Goal: Task Accomplishment & Management: Manage account settings

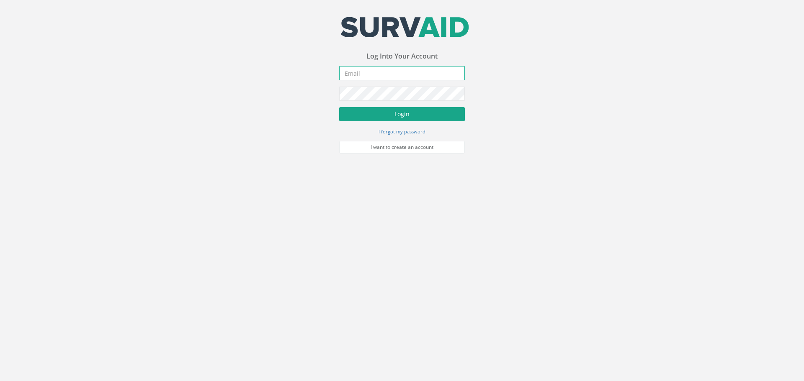
type input "[EMAIL_ADDRESS][DOMAIN_NAME]"
click at [417, 115] on button "Login" at bounding box center [402, 114] width 126 height 14
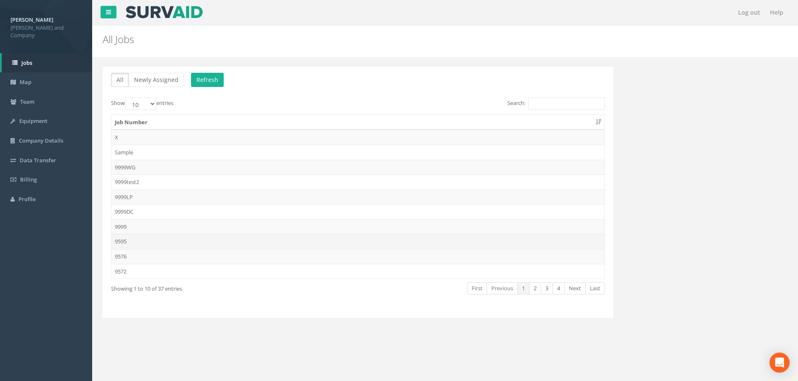
click at [125, 242] on td "9595" at bounding box center [357, 241] width 493 height 15
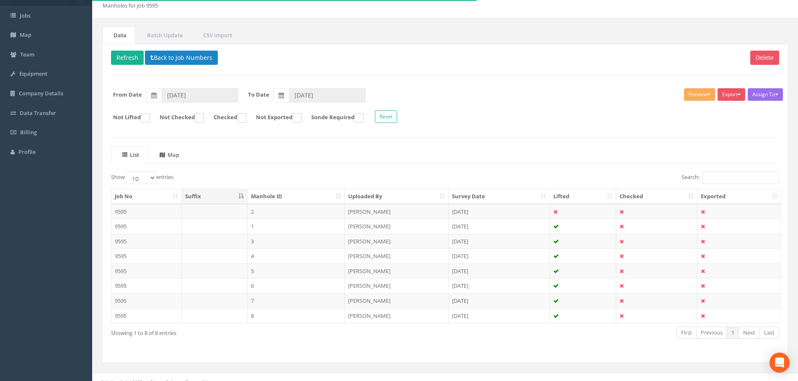
scroll to position [56, 0]
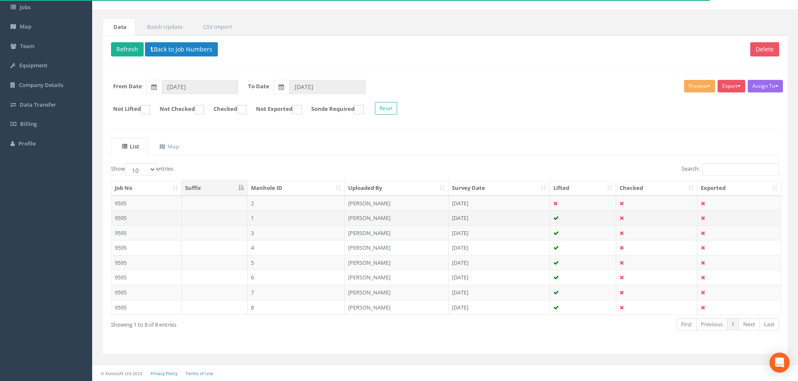
click at [121, 218] on td "9595" at bounding box center [146, 218] width 70 height 15
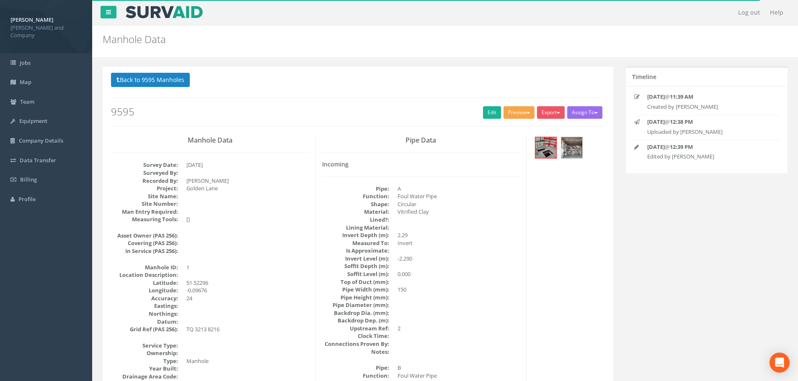
click at [512, 113] on button "Preview" at bounding box center [518, 112] width 31 height 13
click at [506, 130] on link "[PERSON_NAME] Drainage" at bounding box center [495, 130] width 80 height 13
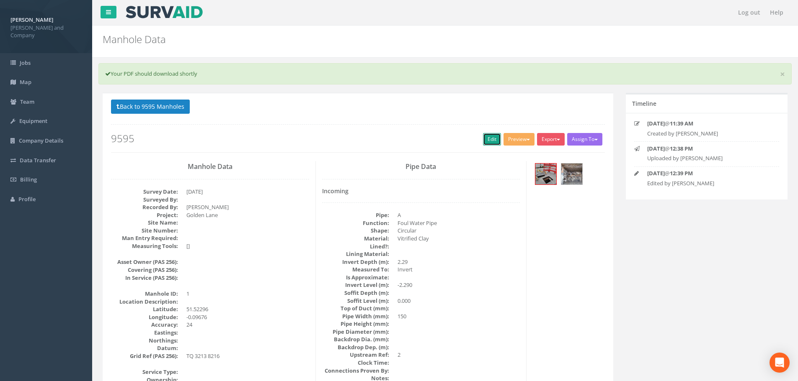
click at [488, 141] on link "Edit" at bounding box center [492, 139] width 18 height 13
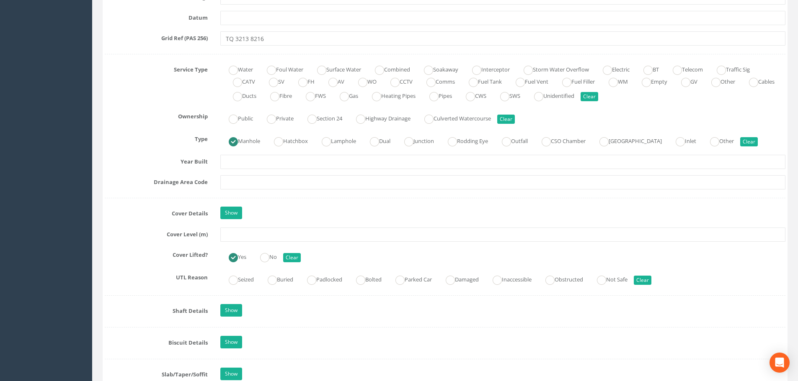
scroll to position [586, 0]
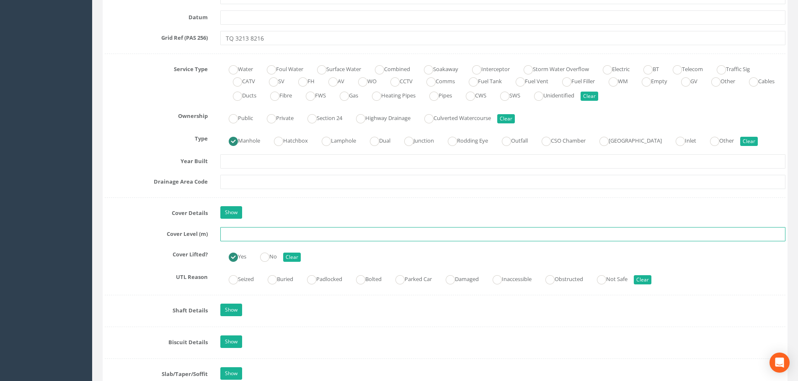
click at [239, 232] on input "text" at bounding box center [502, 234] width 565 height 14
type input "15.959"
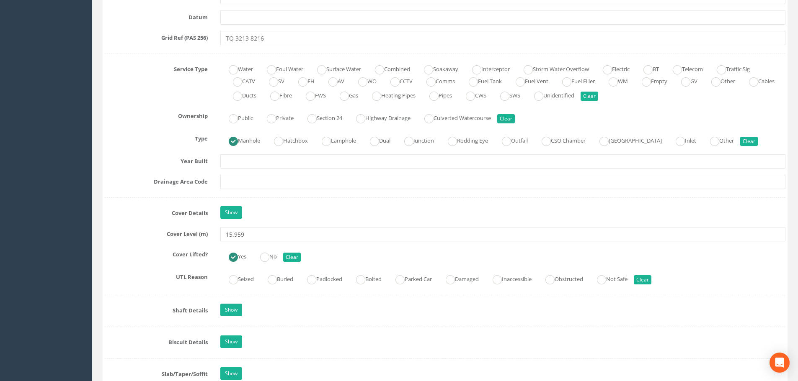
click at [276, 206] on div "Show" at bounding box center [502, 213] width 577 height 15
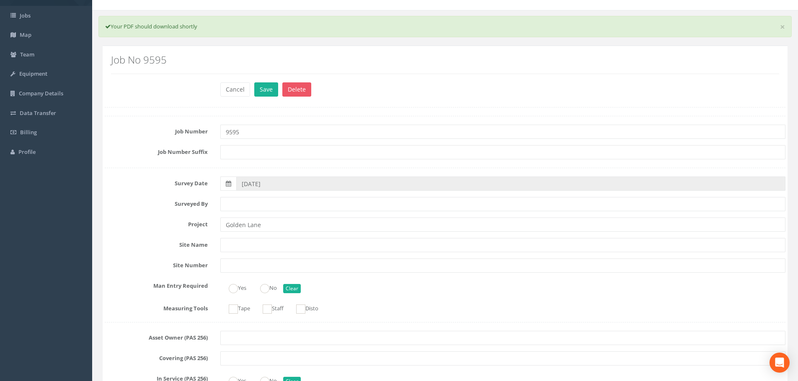
scroll to position [42, 0]
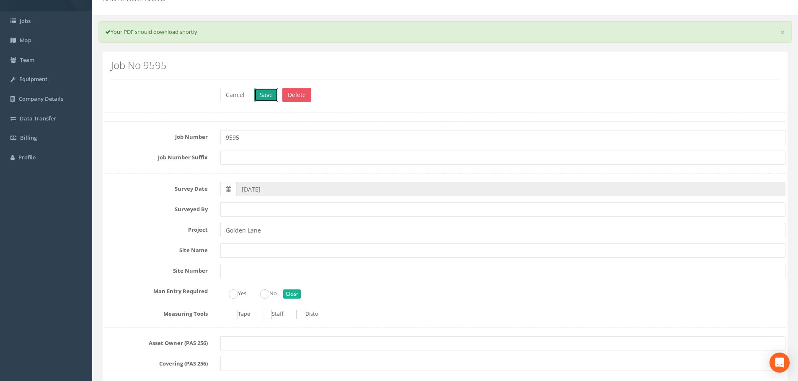
click at [267, 93] on button "Save" at bounding box center [266, 95] width 24 height 14
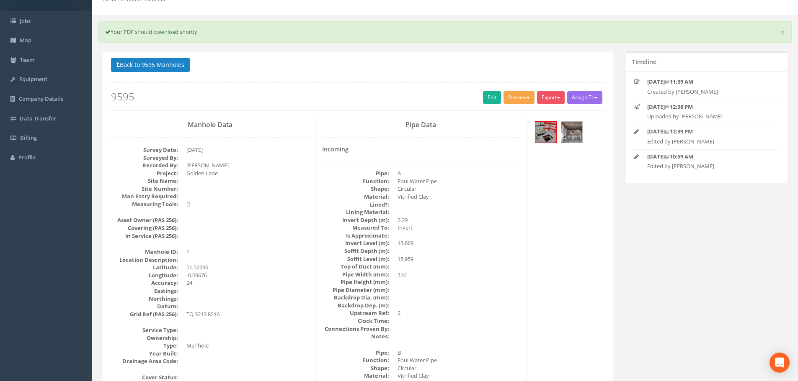
click at [523, 96] on button "Preview" at bounding box center [518, 97] width 31 height 13
click at [498, 116] on link "[PERSON_NAME] Drainage" at bounding box center [495, 114] width 80 height 13
click at [138, 61] on button "Back to 9595 Manholes" at bounding box center [150, 65] width 79 height 14
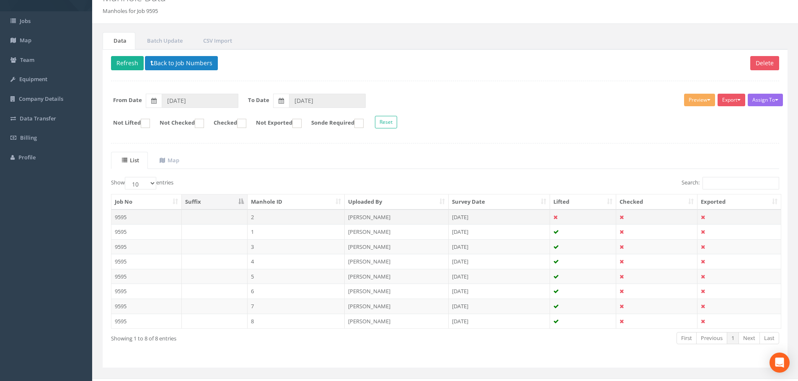
click at [254, 219] on td "2" at bounding box center [296, 217] width 98 height 15
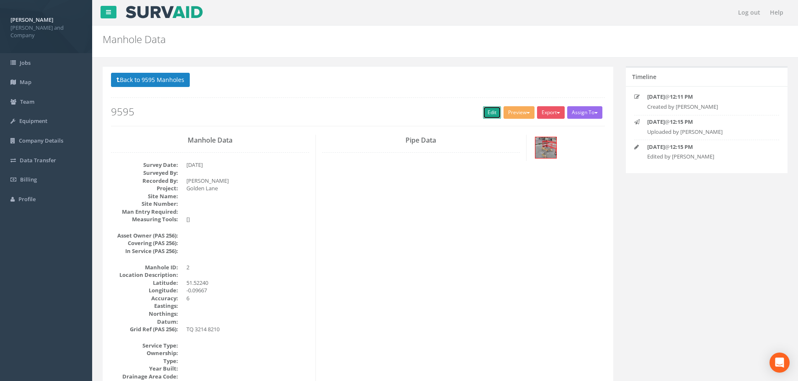
click at [487, 114] on link "Edit" at bounding box center [492, 112] width 18 height 13
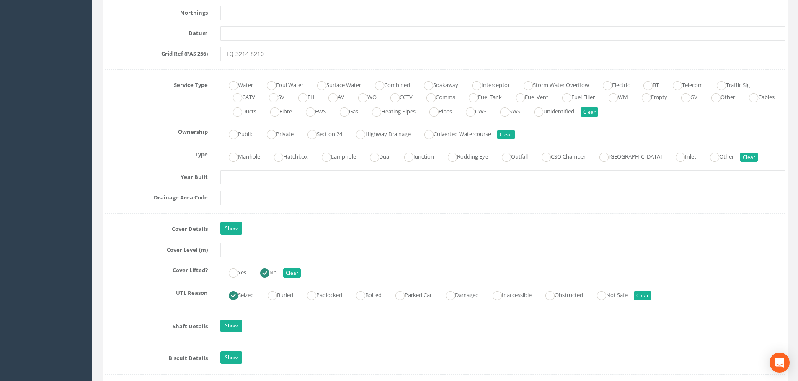
scroll to position [544, 0]
click at [260, 247] on input "text" at bounding box center [502, 250] width 565 height 14
type input "15.992"
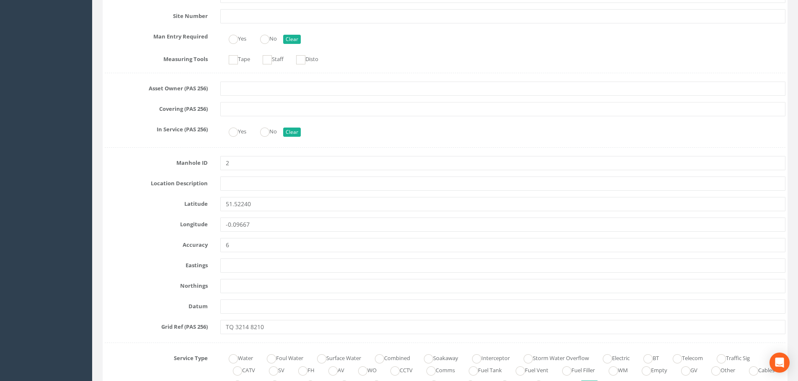
scroll to position [0, 0]
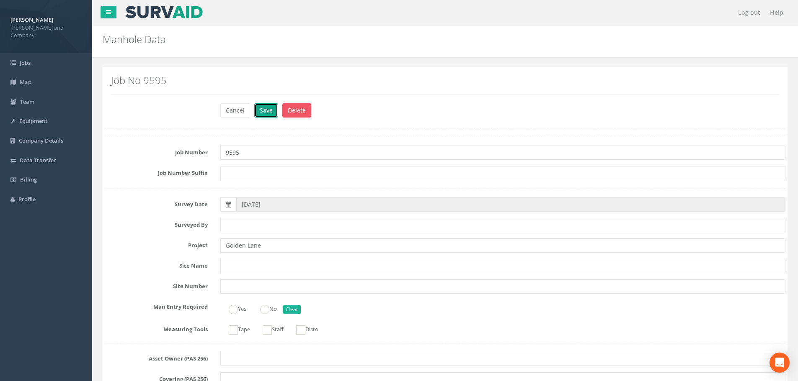
click at [264, 112] on button "Save" at bounding box center [266, 110] width 24 height 14
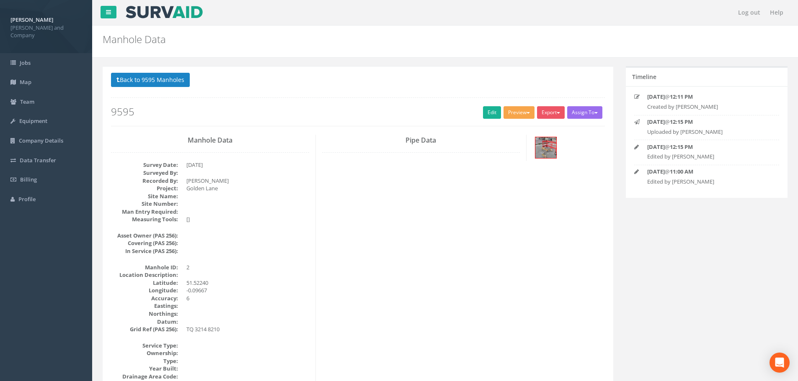
click at [516, 111] on button "Preview" at bounding box center [518, 112] width 31 height 13
click at [508, 129] on link "[PERSON_NAME] Drainage" at bounding box center [495, 130] width 80 height 13
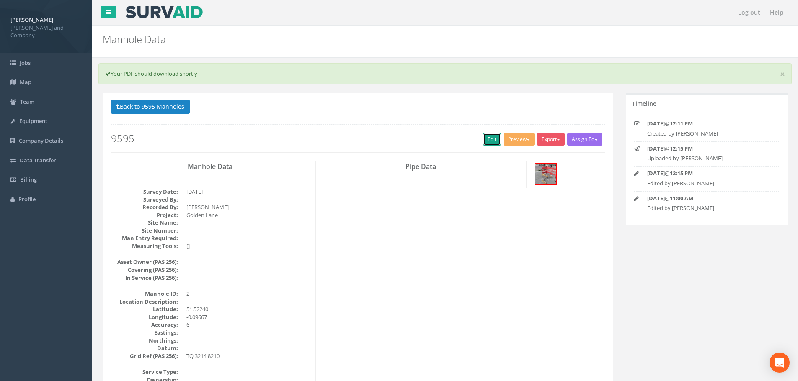
click at [485, 139] on link "Edit" at bounding box center [492, 139] width 18 height 13
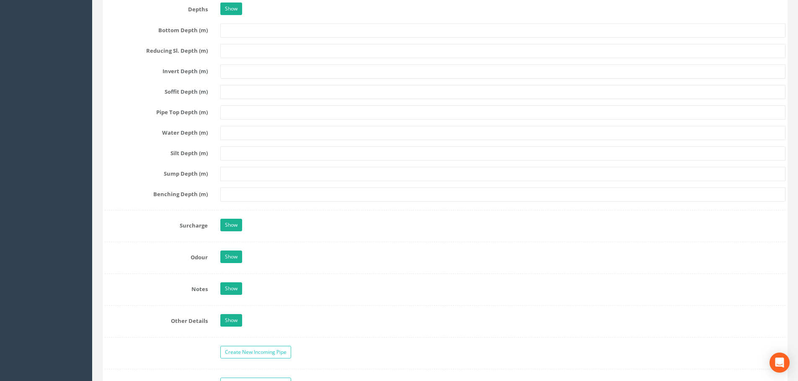
scroll to position [1089, 0]
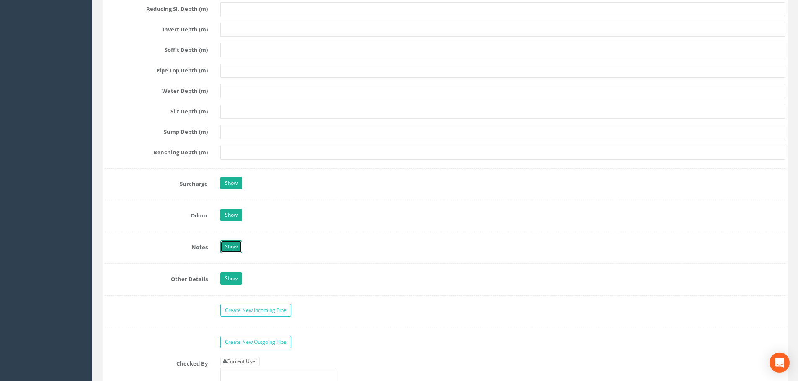
click at [233, 250] on link "Show" at bounding box center [231, 247] width 22 height 13
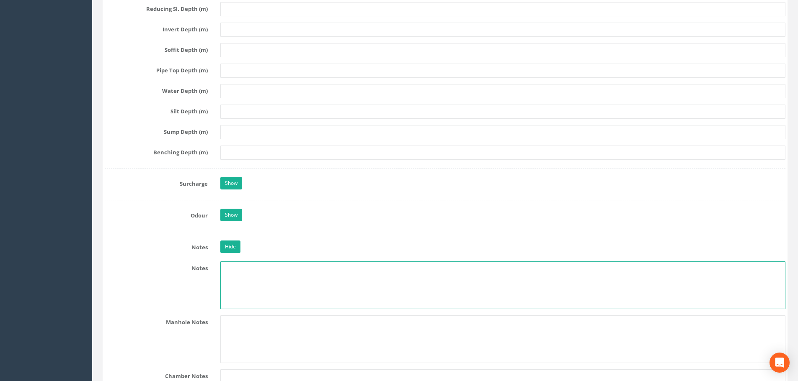
click at [232, 269] on textarea at bounding box center [502, 286] width 565 height 48
type textarea "Unable to Lift"
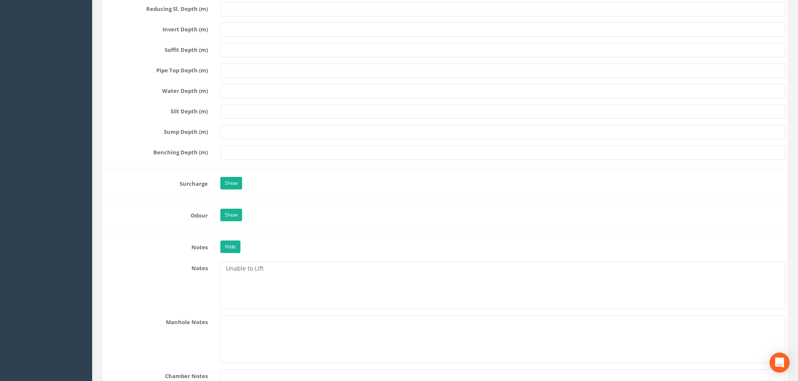
click at [303, 220] on div "Show" at bounding box center [502, 216] width 577 height 15
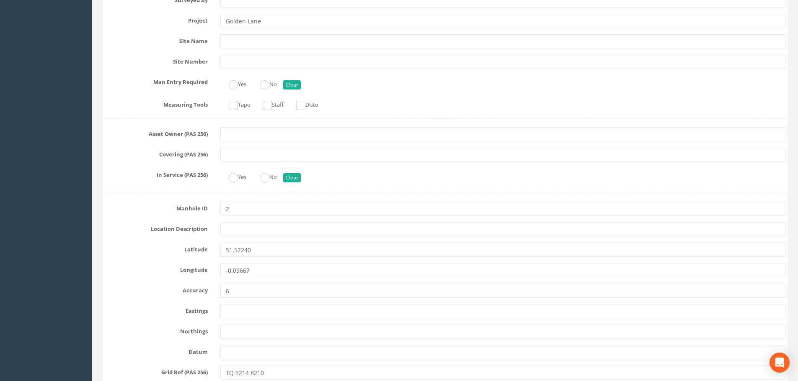
scroll to position [0, 0]
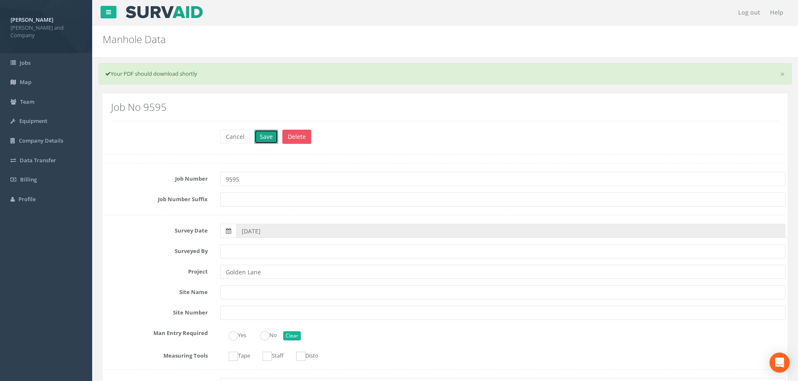
click at [267, 136] on button "Save" at bounding box center [266, 137] width 24 height 14
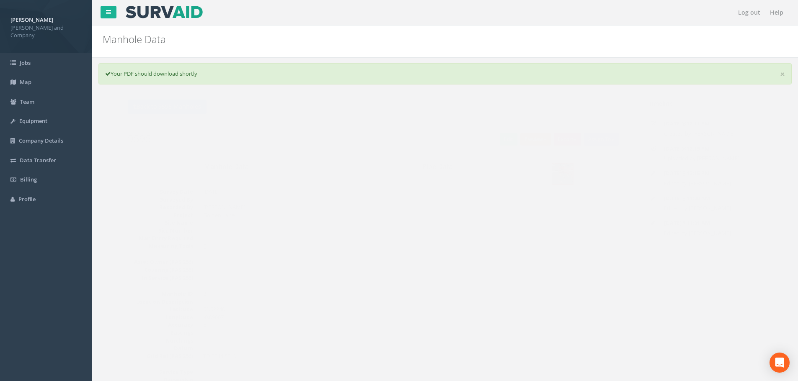
click at [518, 139] on button "Preview" at bounding box center [518, 139] width 31 height 13
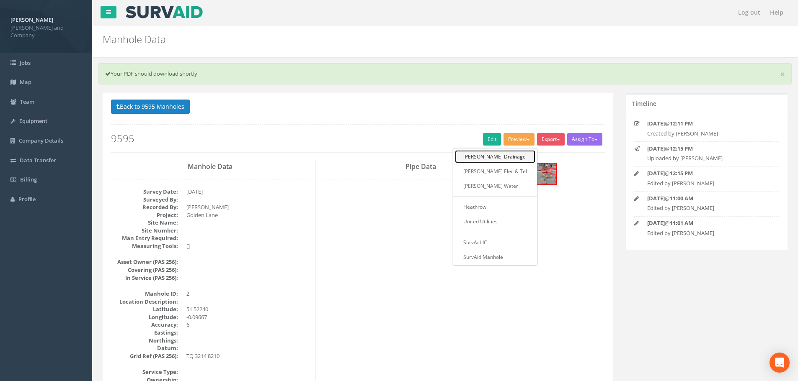
click at [503, 159] on link "[PERSON_NAME] Drainage" at bounding box center [495, 156] width 80 height 13
click at [492, 143] on link "Edit" at bounding box center [492, 139] width 18 height 13
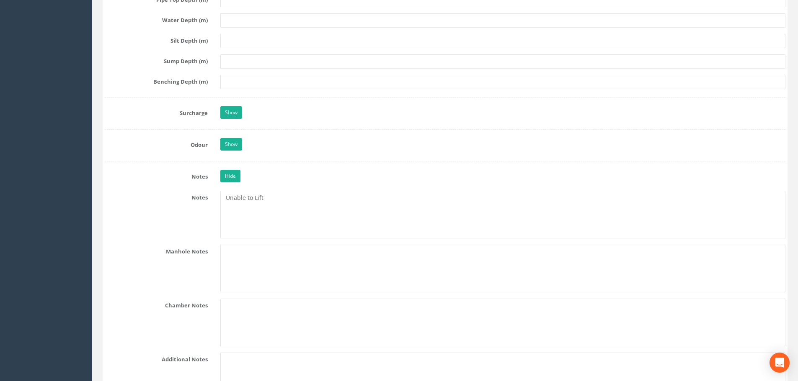
scroll to position [1214, 0]
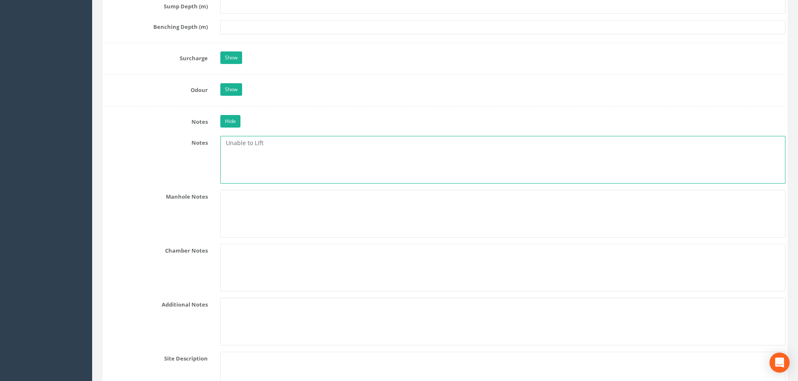
click at [272, 144] on textarea "Unable to Lift" at bounding box center [502, 160] width 565 height 48
type textarea "Unable to Lift - Seized"
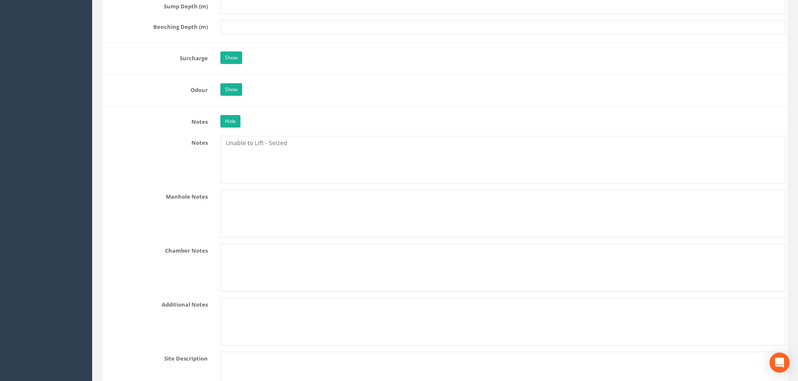
click at [339, 120] on div "Hide" at bounding box center [502, 122] width 577 height 15
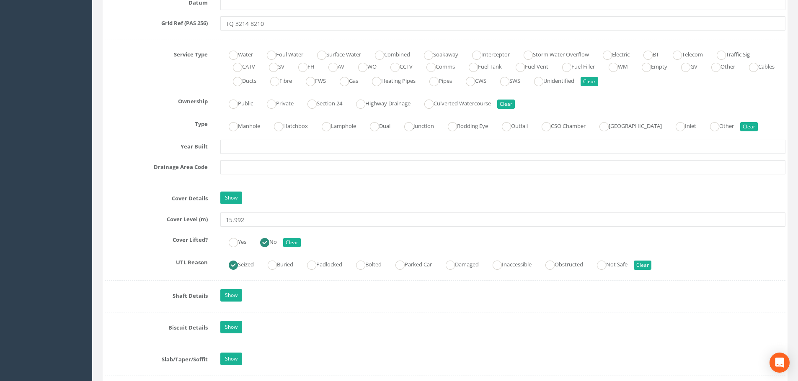
scroll to position [586, 0]
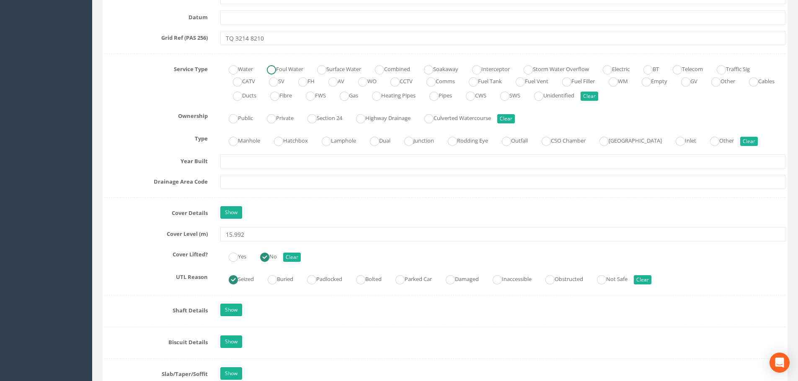
click at [272, 70] on ins at bounding box center [271, 69] width 9 height 9
radio input "true"
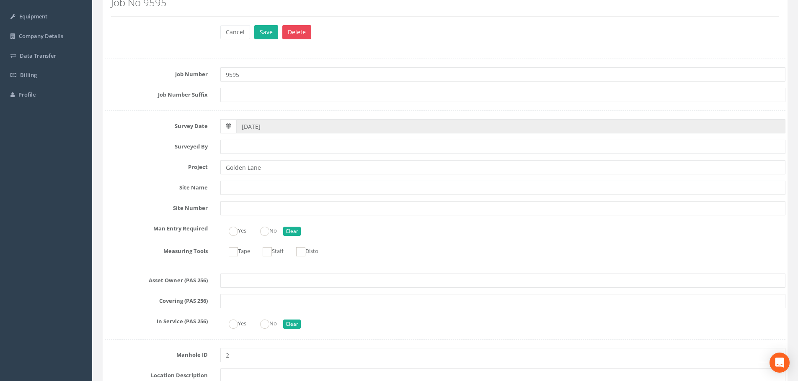
scroll to position [84, 0]
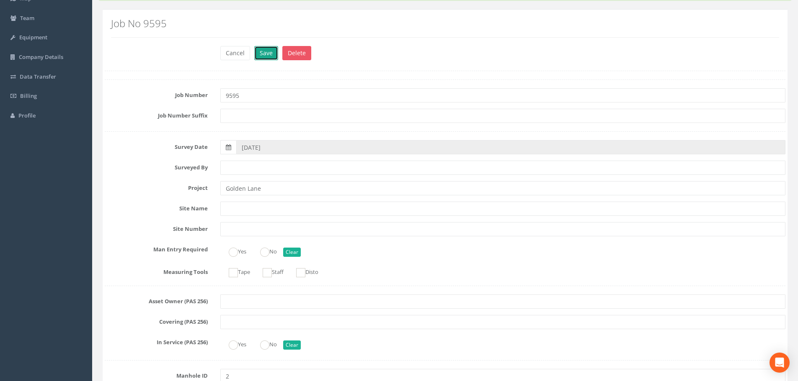
click at [269, 53] on button "Save" at bounding box center [266, 53] width 24 height 14
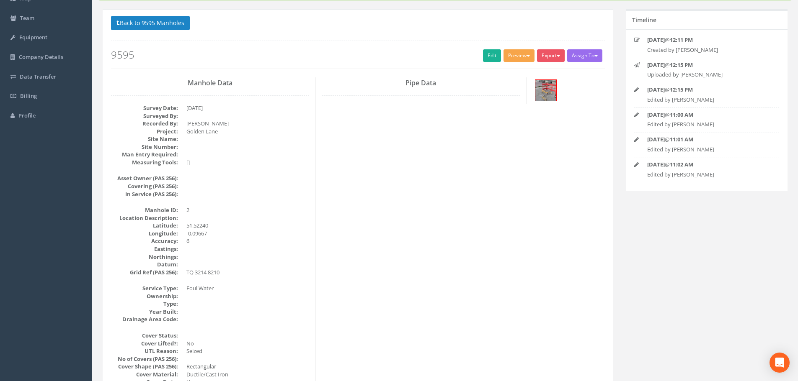
click at [512, 59] on button "Preview" at bounding box center [518, 55] width 31 height 13
click at [499, 76] on link "[PERSON_NAME] Drainage" at bounding box center [495, 73] width 80 height 13
click at [487, 59] on link "Edit" at bounding box center [492, 55] width 18 height 13
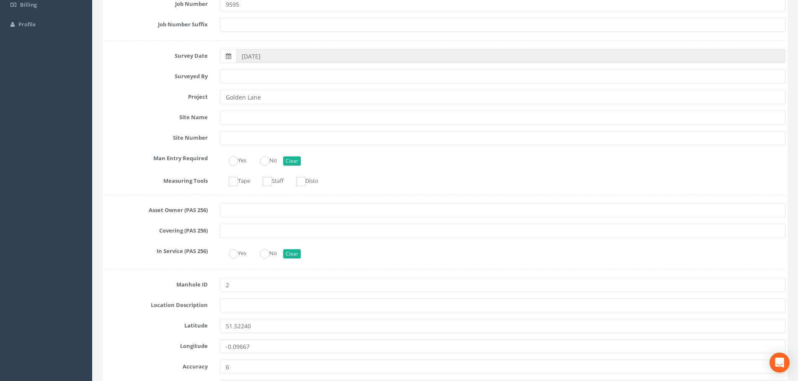
scroll to position [251, 0]
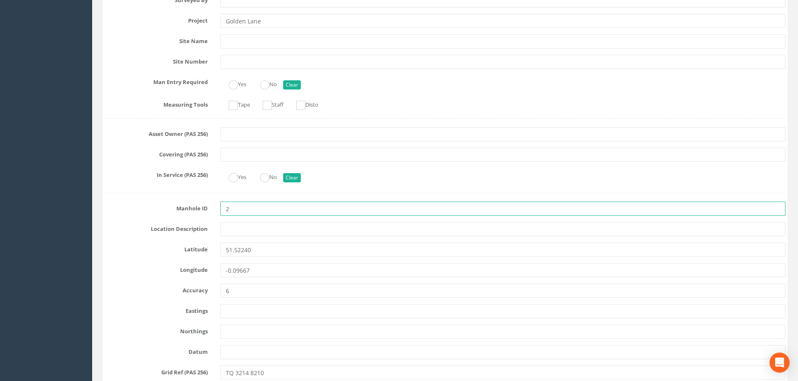
click at [224, 209] on input "2" at bounding box center [502, 209] width 565 height 14
type input "MH2"
click at [347, 177] on div "Yes No Clear" at bounding box center [502, 176] width 577 height 16
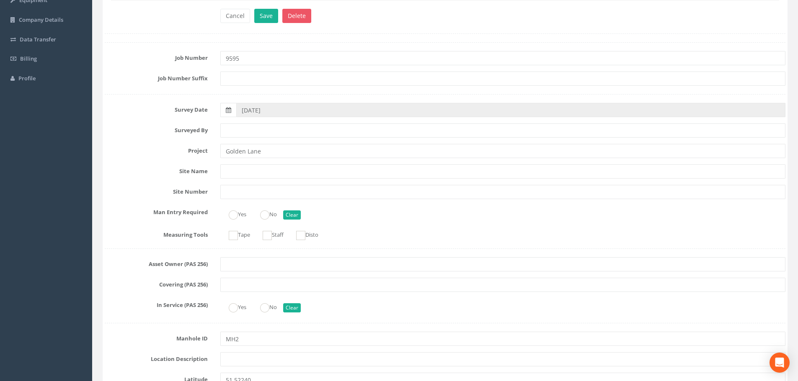
scroll to position [0, 0]
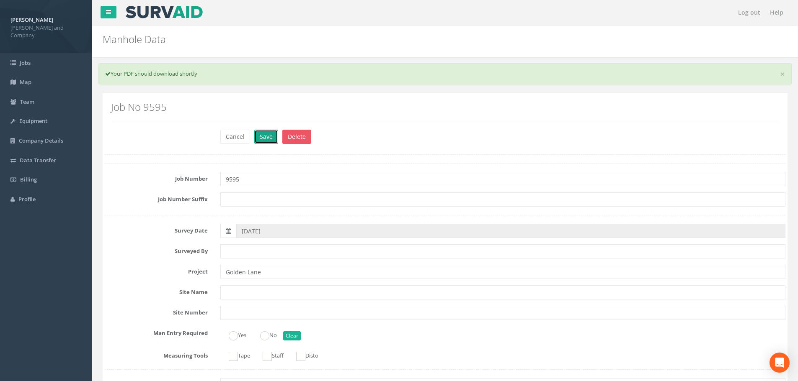
click at [264, 134] on button "Save" at bounding box center [266, 137] width 24 height 14
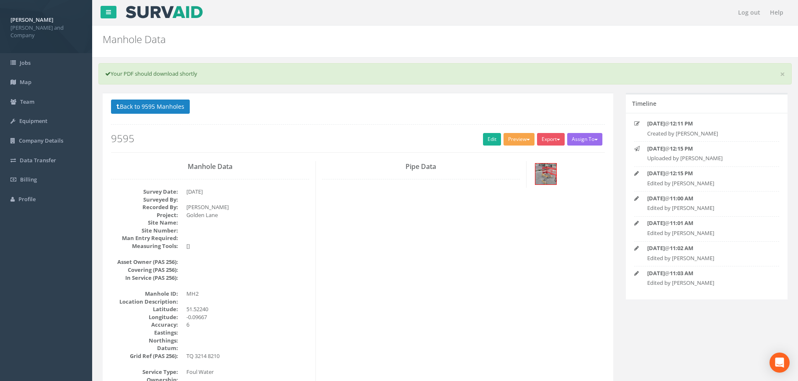
click at [512, 141] on button "Preview" at bounding box center [518, 139] width 31 height 13
click at [498, 157] on link "[PERSON_NAME] Drainage" at bounding box center [495, 156] width 80 height 13
click at [151, 108] on button "Back to 9595 Manholes" at bounding box center [150, 107] width 79 height 14
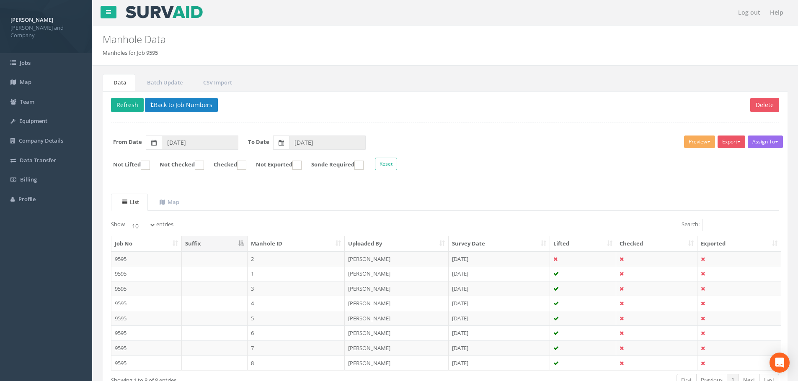
drag, startPoint x: 254, startPoint y: 273, endPoint x: 265, endPoint y: 260, distance: 17.0
click at [254, 273] on td "1" at bounding box center [296, 273] width 98 height 15
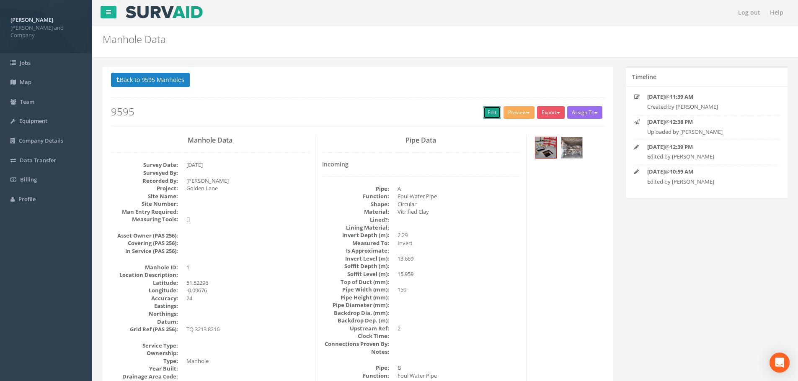
click at [486, 114] on link "Edit" at bounding box center [492, 112] width 18 height 13
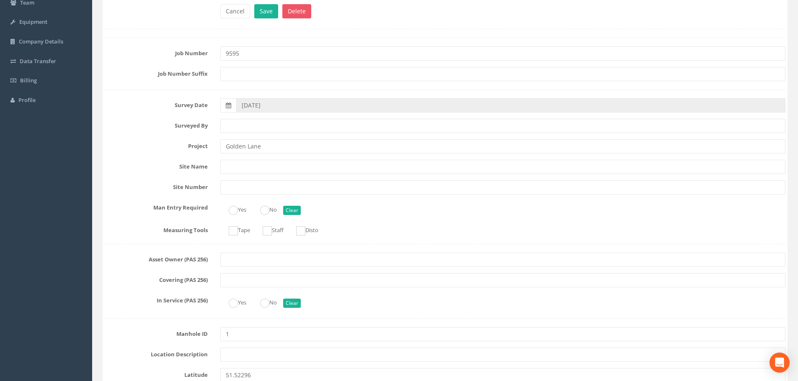
scroll to position [126, 0]
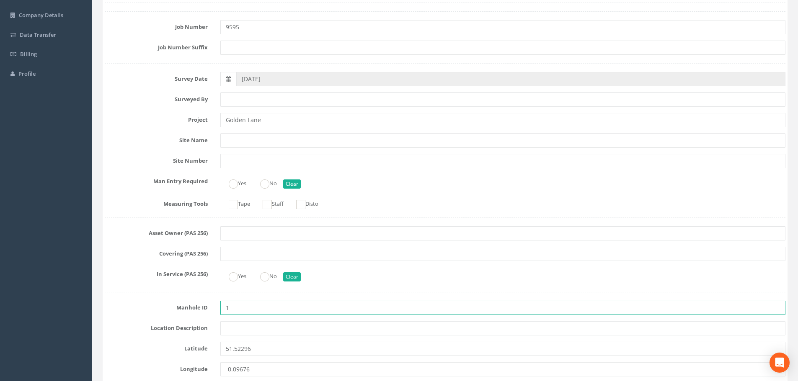
click at [225, 308] on input "1" at bounding box center [502, 308] width 565 height 14
type input "MH1"
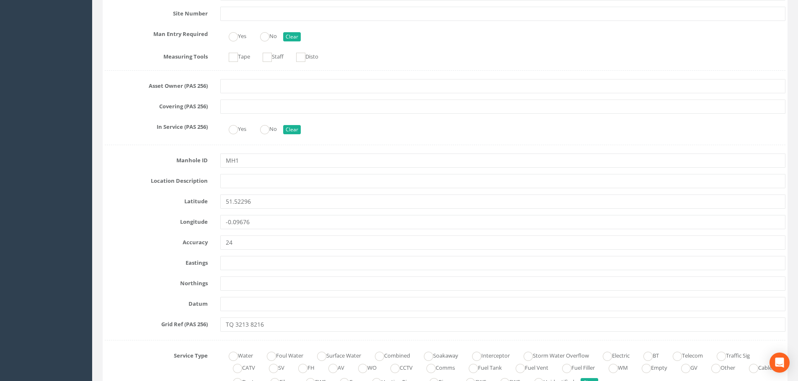
scroll to position [293, 0]
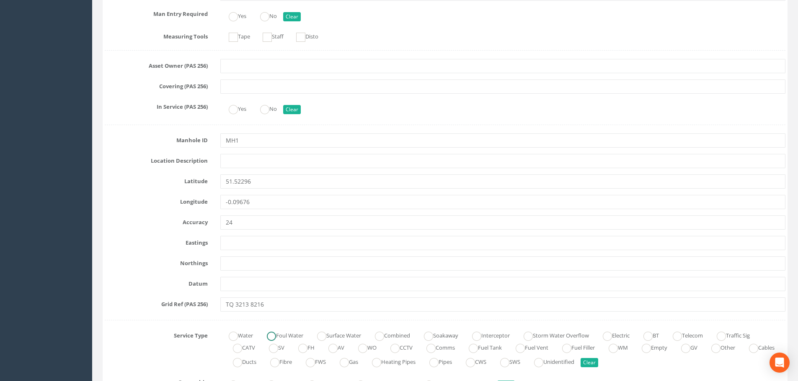
click at [273, 335] on ins at bounding box center [271, 336] width 9 height 9
radio input "true"
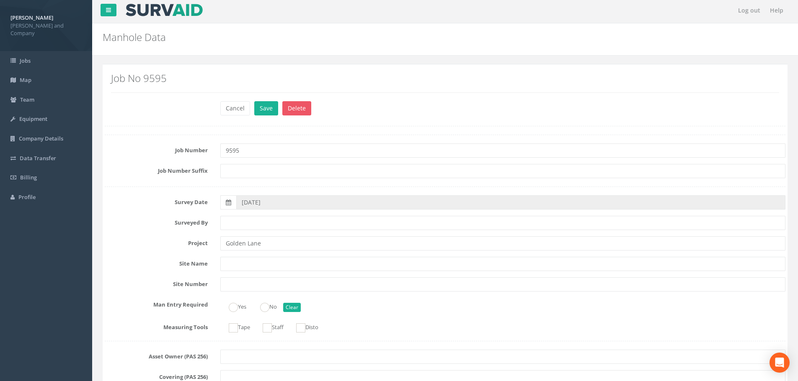
scroll to position [0, 0]
click at [263, 110] on button "Save" at bounding box center [266, 110] width 24 height 14
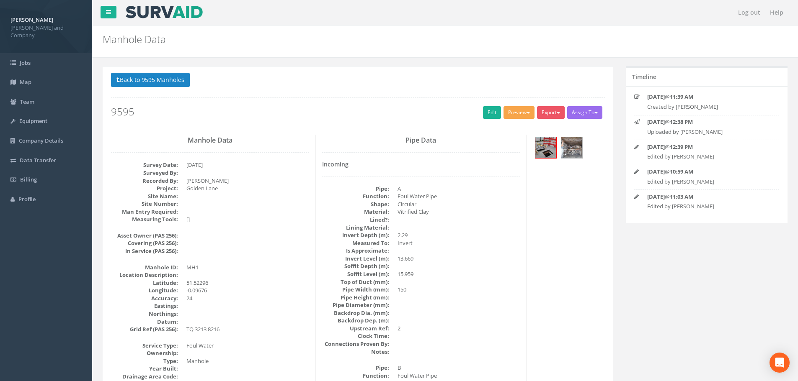
click at [516, 111] on button "Preview" at bounding box center [518, 112] width 31 height 13
click at [503, 129] on link "[PERSON_NAME] Drainage" at bounding box center [495, 130] width 80 height 13
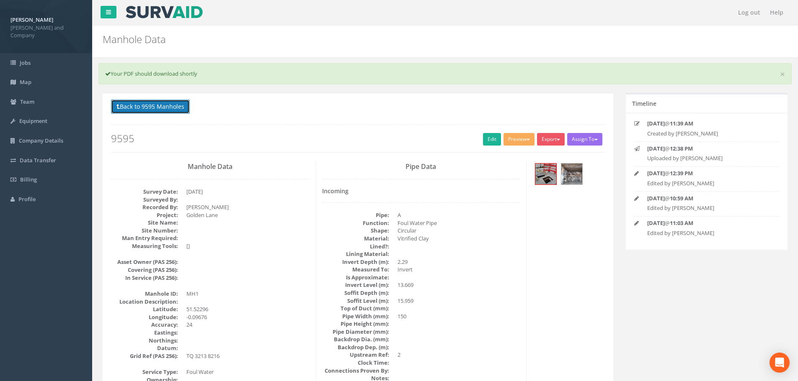
click at [164, 106] on button "Back to 9595 Manholes" at bounding box center [150, 107] width 79 height 14
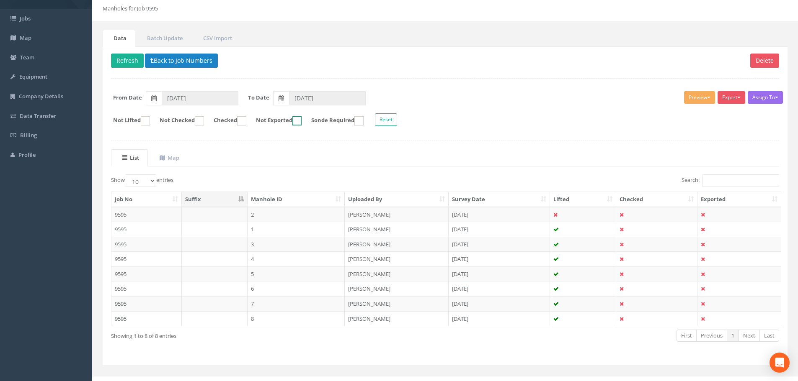
scroll to position [56, 0]
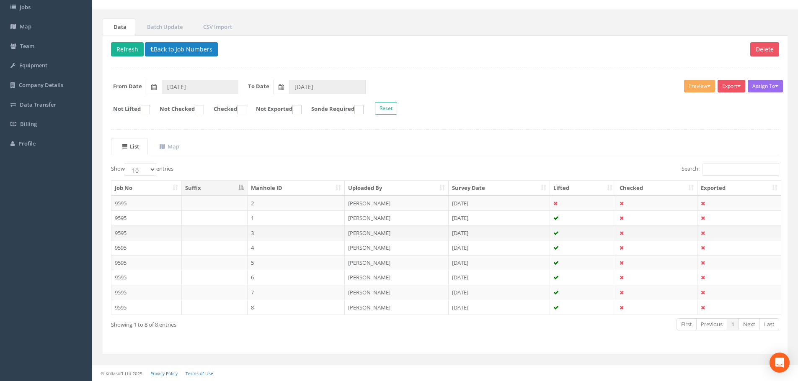
click at [257, 232] on td "3" at bounding box center [296, 233] width 98 height 15
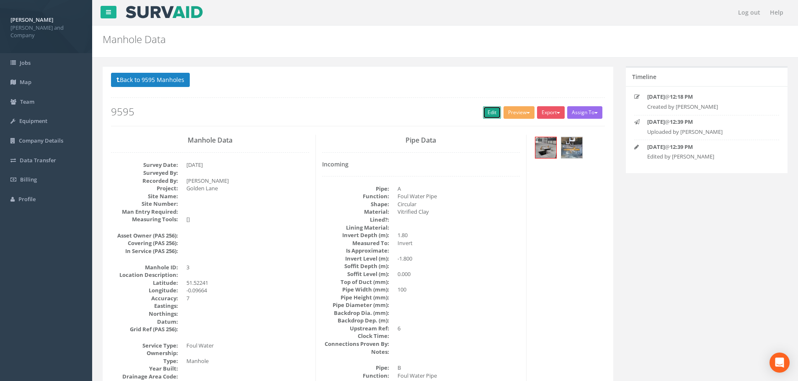
click at [485, 114] on link "Edit" at bounding box center [492, 112] width 18 height 13
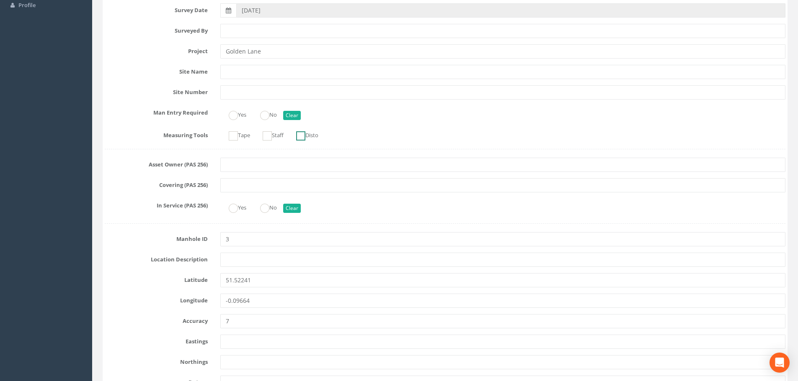
scroll to position [209, 0]
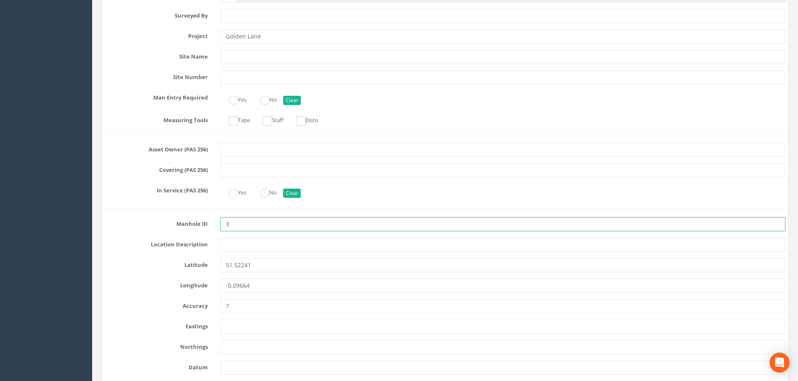
click at [225, 225] on input "3" at bounding box center [502, 224] width 565 height 14
type input "MH3"
click at [282, 243] on input "text" at bounding box center [502, 245] width 565 height 14
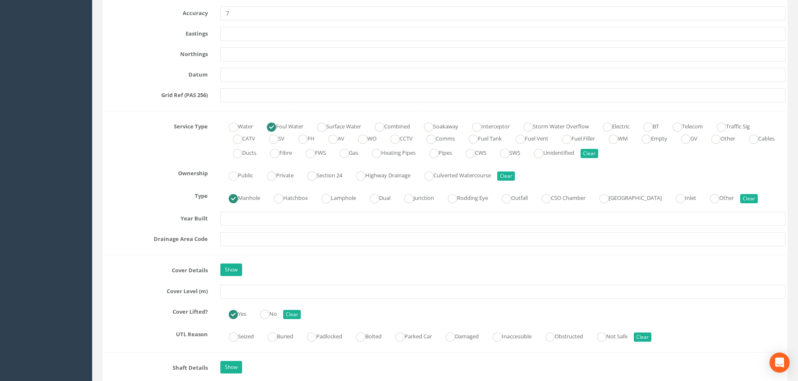
scroll to position [544, 0]
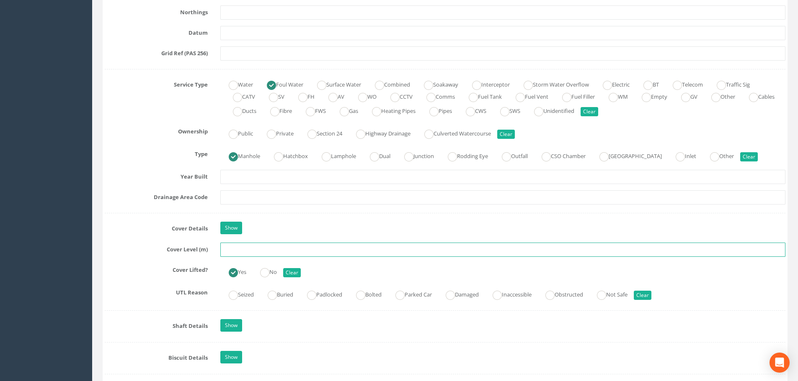
drag, startPoint x: 245, startPoint y: 246, endPoint x: 276, endPoint y: 247, distance: 31.8
click at [244, 247] on input "text" at bounding box center [502, 250] width 565 height 14
type input "15.965"
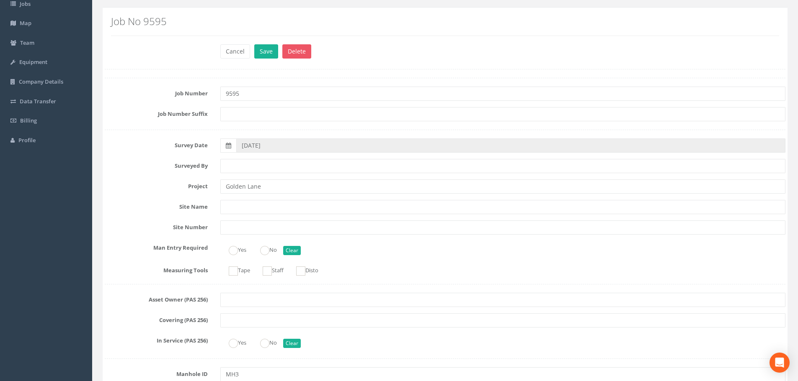
scroll to position [0, 0]
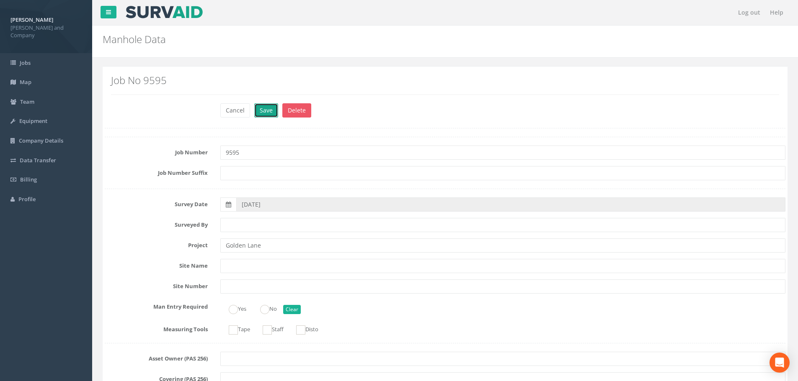
click at [268, 112] on button "Save" at bounding box center [266, 110] width 24 height 14
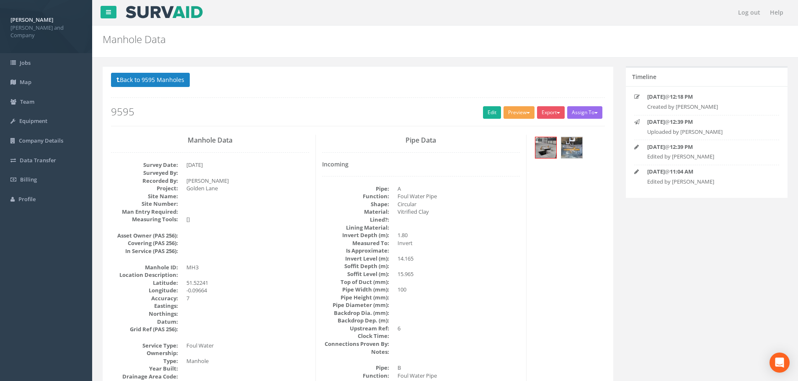
click at [516, 117] on button "Preview" at bounding box center [518, 112] width 31 height 13
click at [506, 128] on link "[PERSON_NAME] Drainage" at bounding box center [495, 130] width 80 height 13
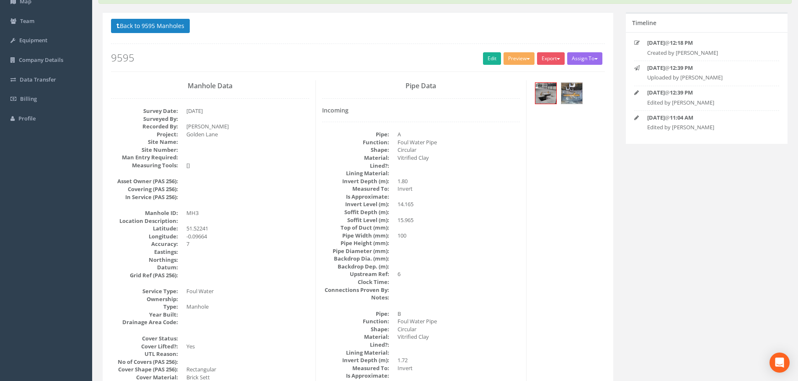
scroll to position [84, 0]
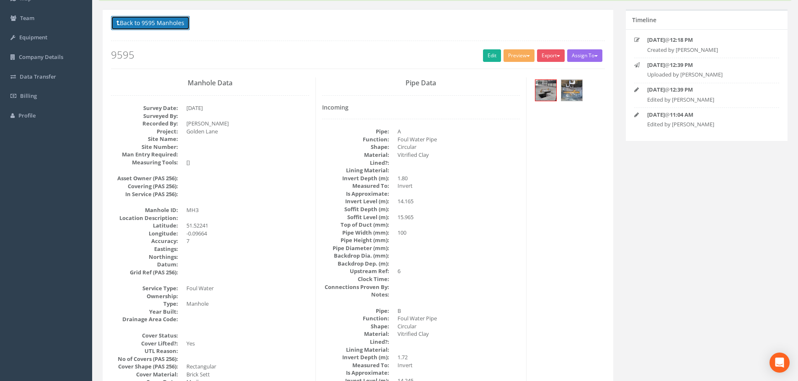
click at [158, 27] on button "Back to 9595 Manholes" at bounding box center [150, 23] width 79 height 14
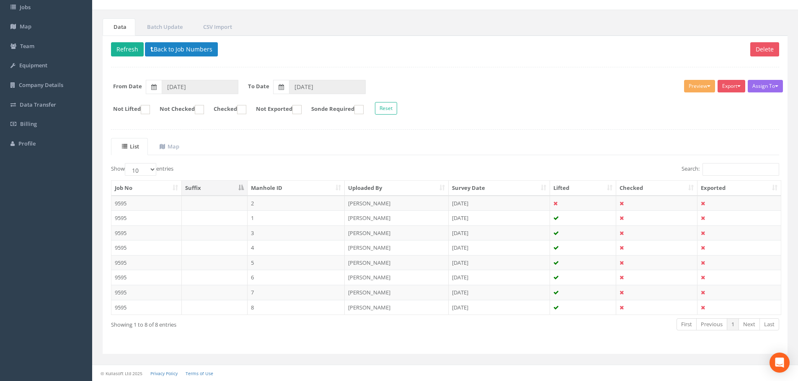
scroll to position [56, 0]
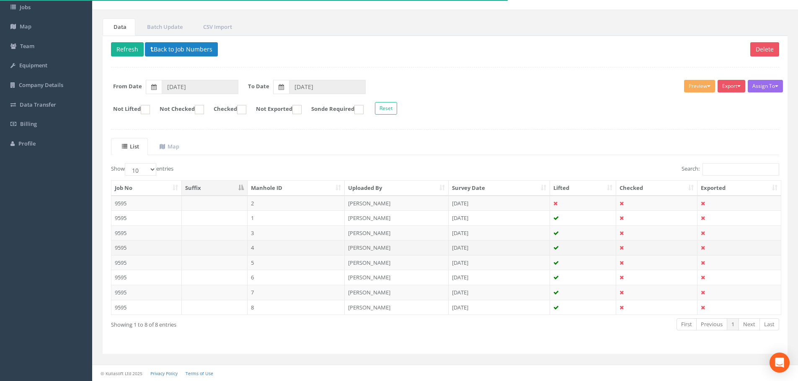
click at [250, 250] on td "4" at bounding box center [296, 247] width 98 height 15
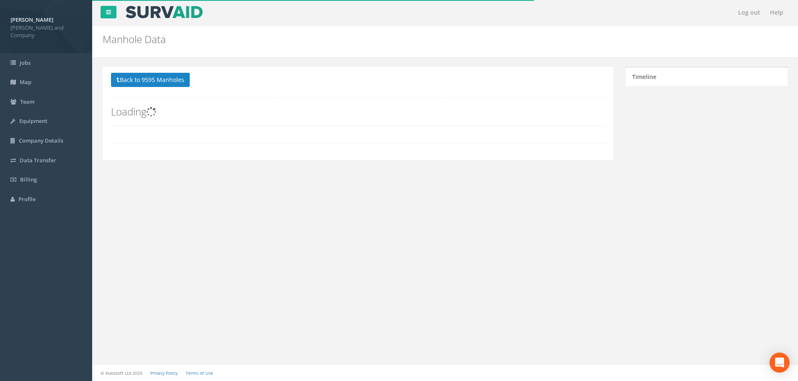
scroll to position [0, 0]
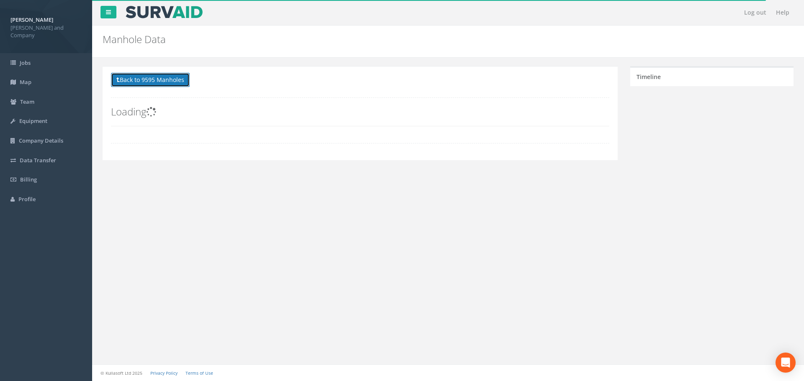
click at [154, 79] on button "Back to 9595 Manholes" at bounding box center [150, 80] width 79 height 14
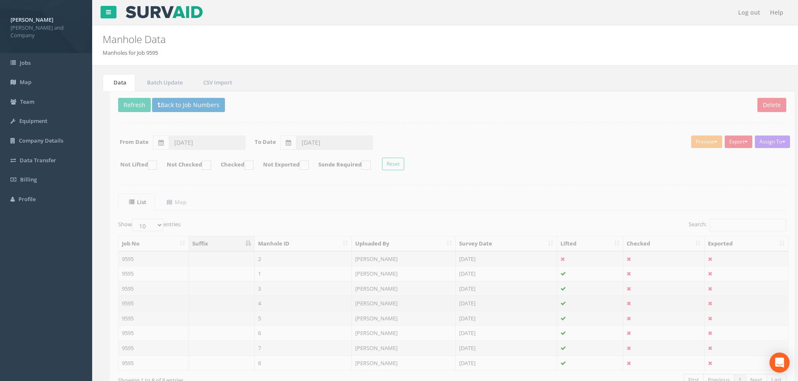
click at [266, 302] on td "4" at bounding box center [296, 303] width 98 height 15
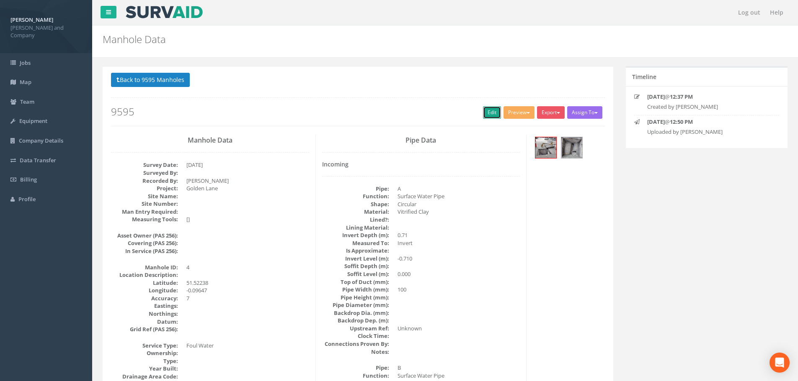
click at [487, 112] on link "Edit" at bounding box center [492, 112] width 18 height 13
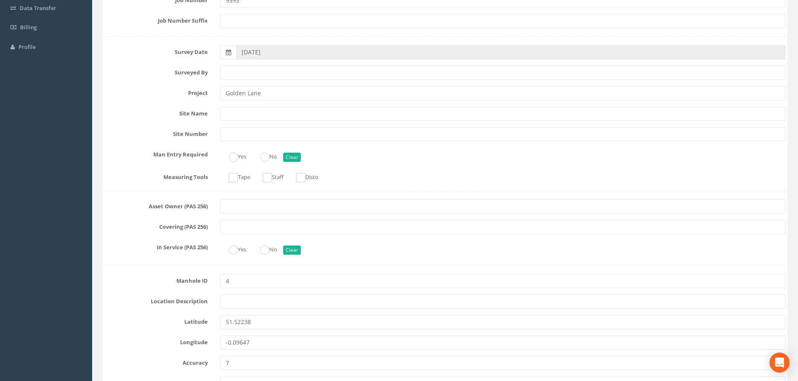
scroll to position [168, 0]
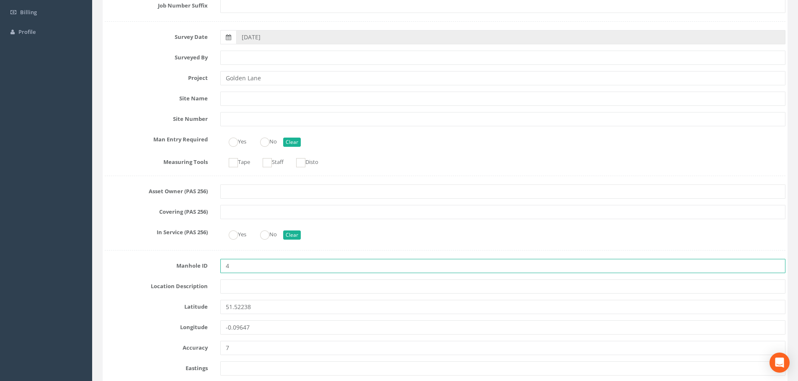
drag, startPoint x: 224, startPoint y: 268, endPoint x: 263, endPoint y: 292, distance: 45.2
click at [225, 268] on input "4" at bounding box center [502, 266] width 565 height 14
type input "MH4"
click at [345, 234] on div "Yes No Clear" at bounding box center [502, 234] width 577 height 16
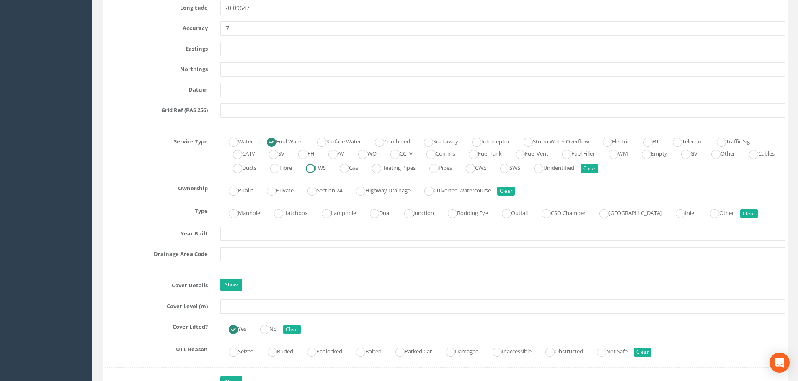
scroll to position [503, 0]
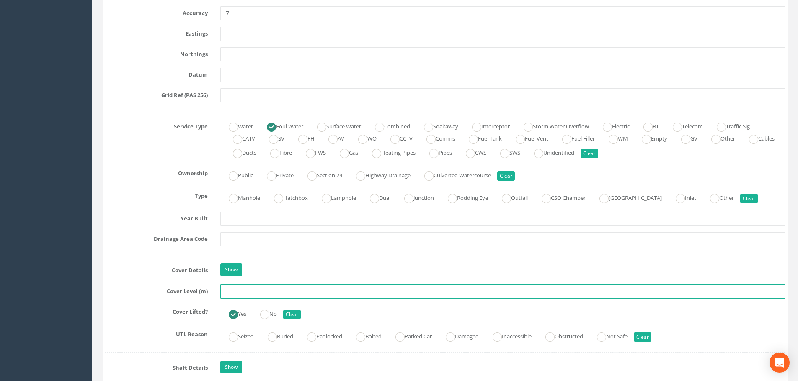
click at [234, 293] on input "text" at bounding box center [502, 292] width 565 height 14
type input "15.952"
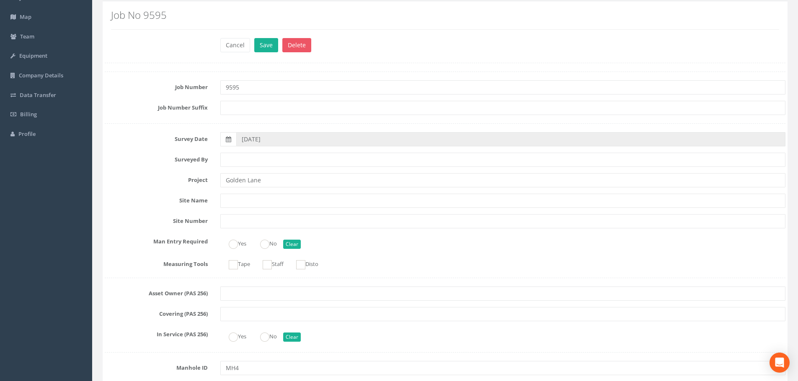
scroll to position [0, 0]
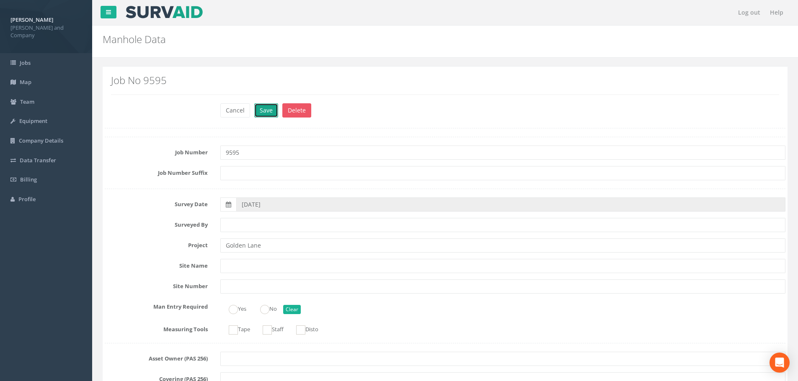
click at [273, 107] on button "Save" at bounding box center [266, 110] width 24 height 14
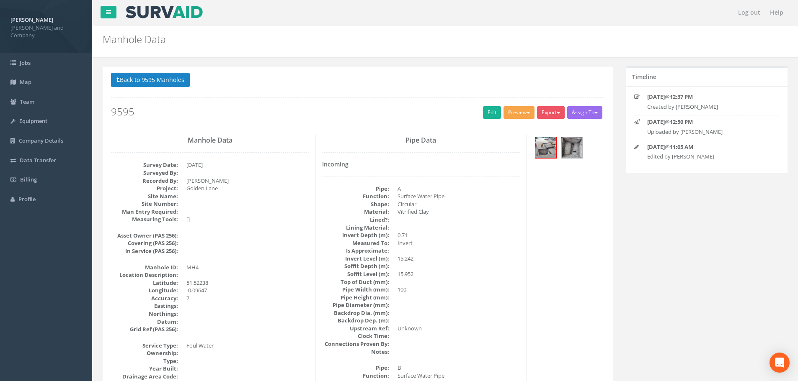
click at [520, 107] on button "Preview" at bounding box center [518, 112] width 31 height 13
click at [504, 132] on link "[PERSON_NAME] Drainage" at bounding box center [495, 130] width 80 height 13
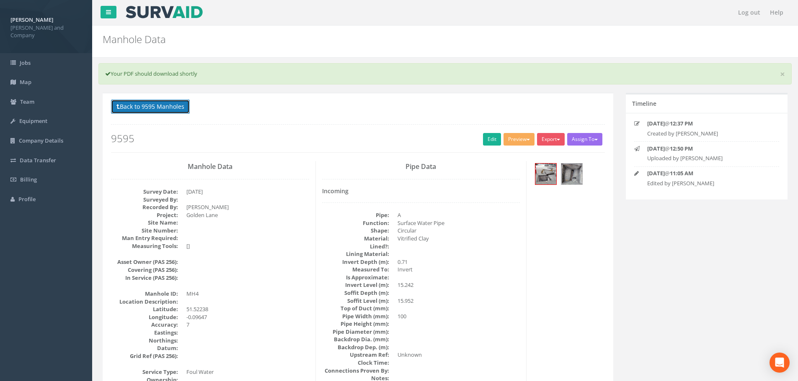
click at [170, 108] on button "Back to 9595 Manholes" at bounding box center [150, 107] width 79 height 14
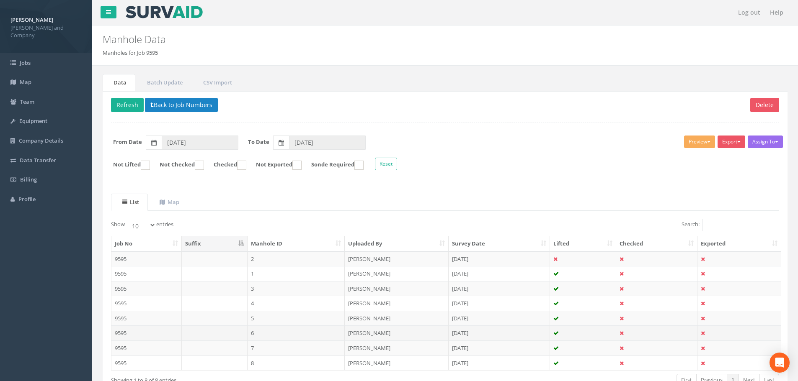
click at [260, 333] on td "6" at bounding box center [296, 333] width 98 height 15
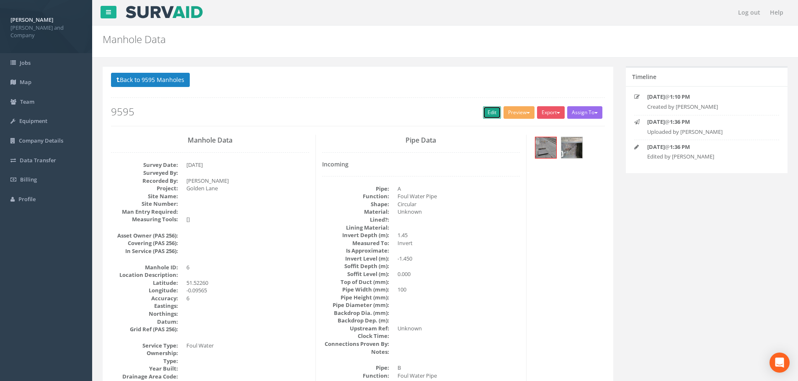
click at [490, 116] on link "Edit" at bounding box center [492, 112] width 18 height 13
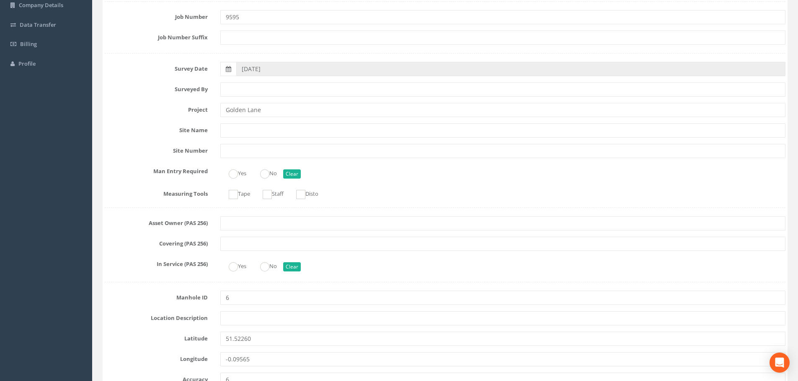
scroll to position [209, 0]
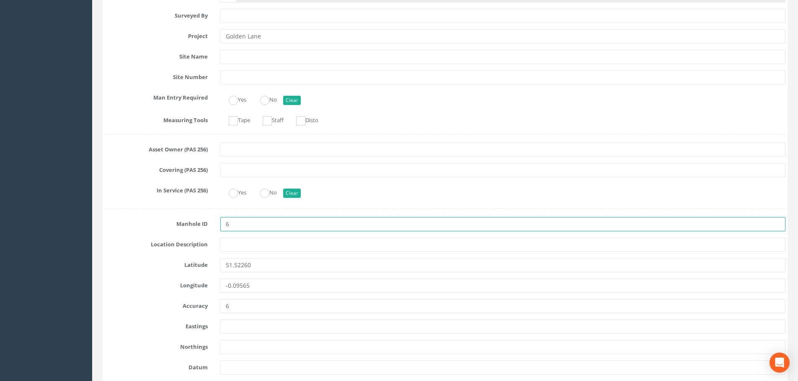
click at [224, 225] on input "6" at bounding box center [502, 224] width 565 height 14
type input "MH6"
click at [365, 198] on div "Yes No Clear" at bounding box center [502, 192] width 577 height 16
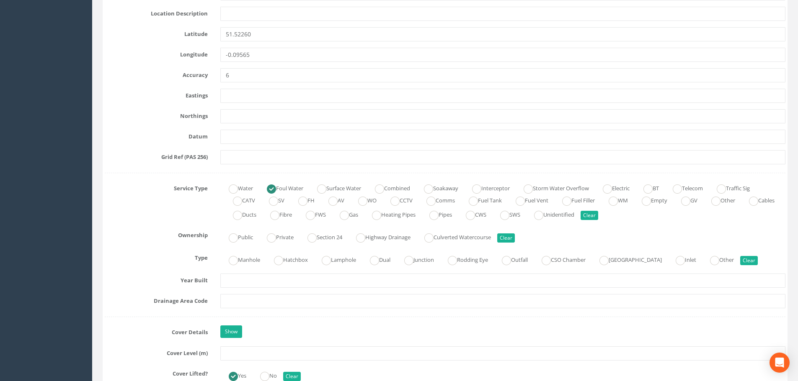
scroll to position [461, 0]
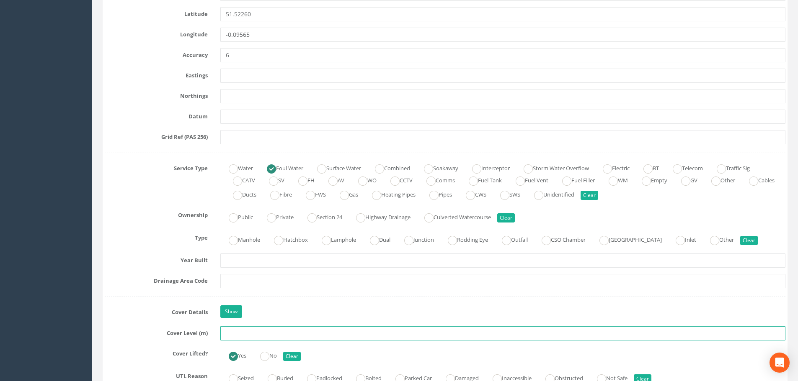
click at [230, 332] on input "text" at bounding box center [502, 334] width 565 height 14
type input "15.969"
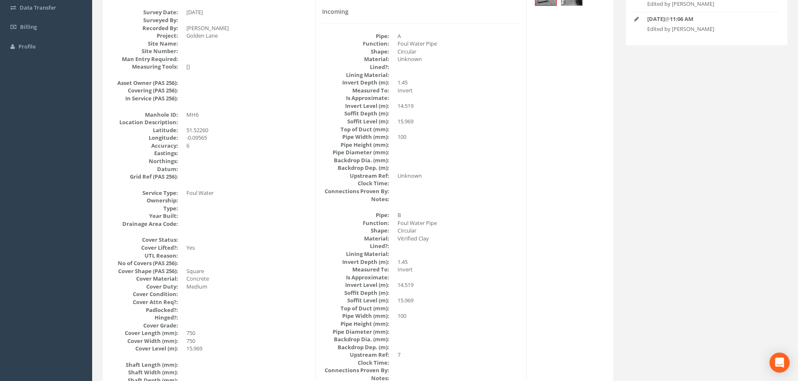
scroll to position [0, 0]
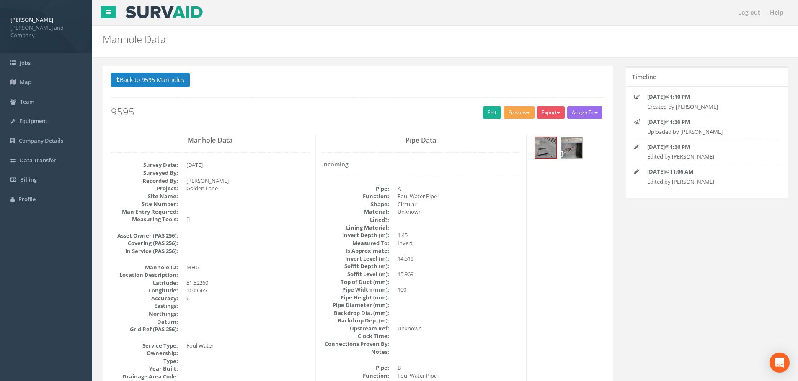
click at [511, 115] on button "Preview" at bounding box center [518, 112] width 31 height 13
click at [500, 128] on link "[PERSON_NAME] Drainage" at bounding box center [495, 130] width 80 height 13
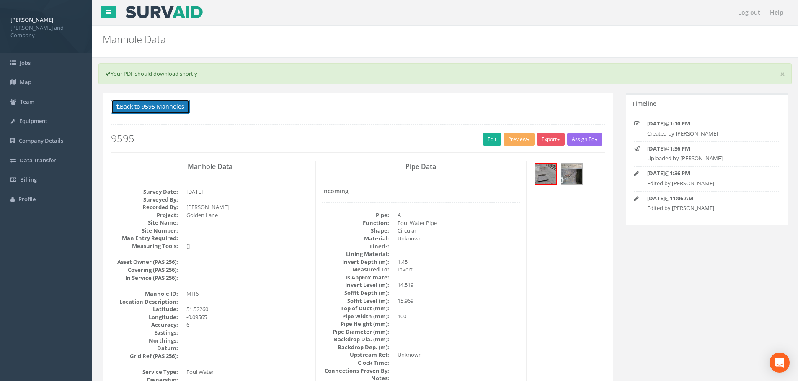
click at [139, 105] on button "Back to 9595 Manholes" at bounding box center [150, 107] width 79 height 14
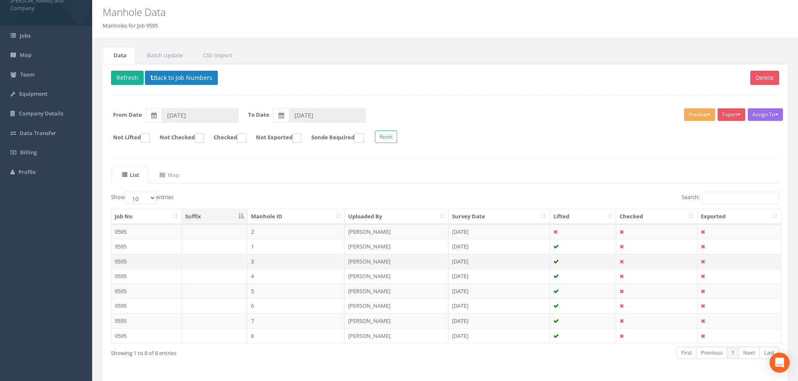
scroll to position [42, 0]
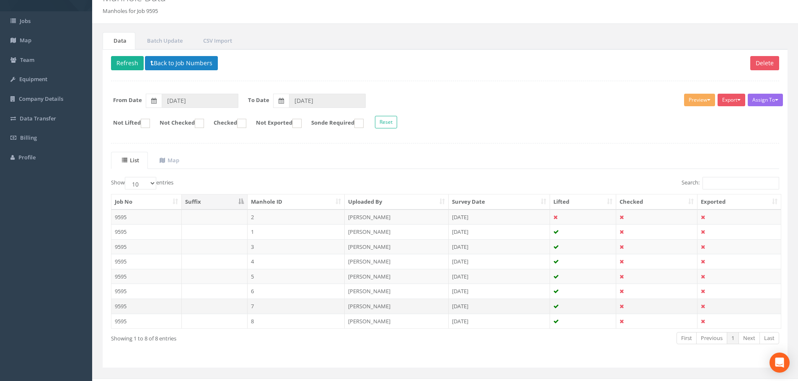
click at [255, 307] on td "7" at bounding box center [296, 306] width 98 height 15
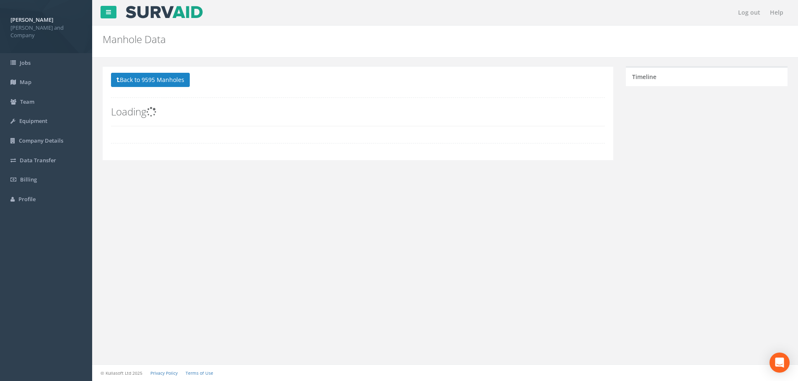
scroll to position [0, 0]
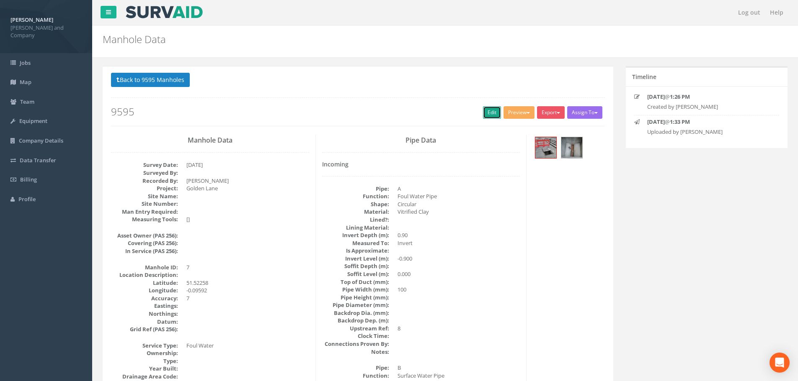
click at [490, 112] on link "Edit" at bounding box center [492, 112] width 18 height 13
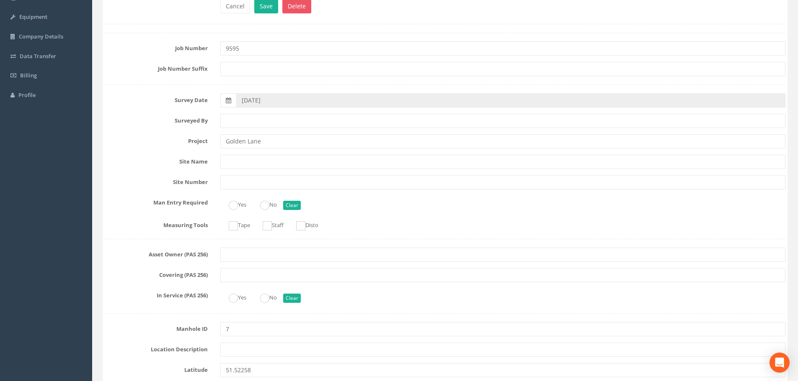
scroll to position [209, 0]
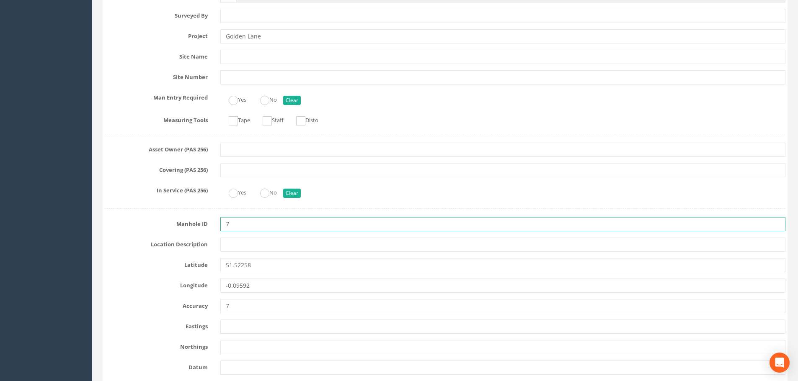
click at [224, 223] on input "7" at bounding box center [502, 224] width 565 height 14
type input "MH7"
click at [351, 191] on div "Yes No Clear" at bounding box center [502, 192] width 577 height 16
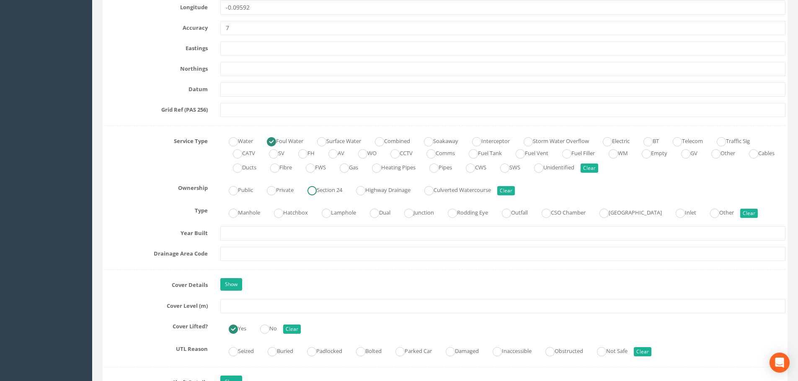
scroll to position [503, 0]
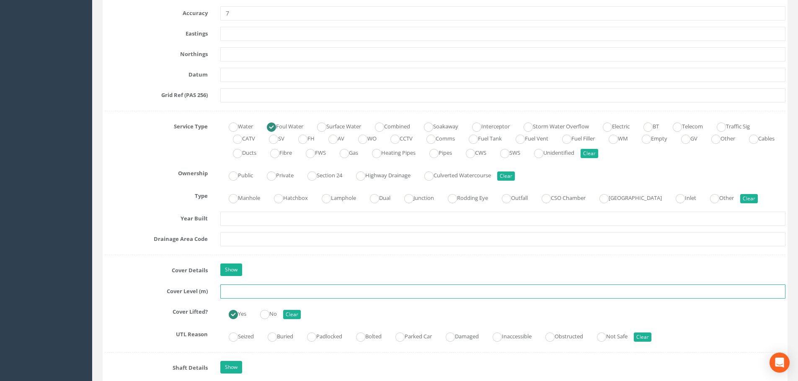
click at [244, 291] on input "text" at bounding box center [502, 292] width 565 height 14
type input "15.945"
click at [312, 270] on div "Show" at bounding box center [502, 271] width 577 height 15
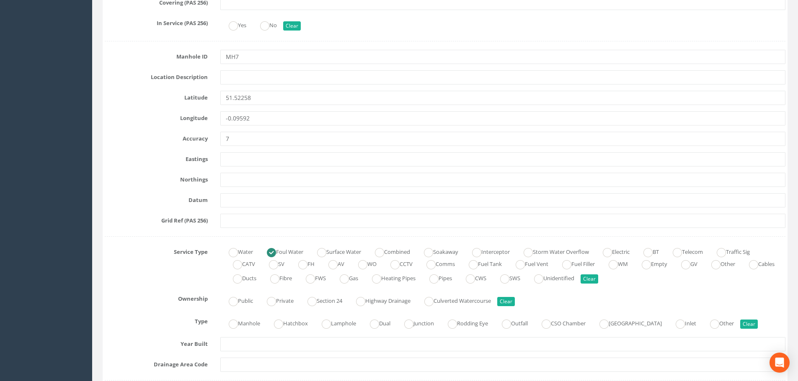
scroll to position [0, 0]
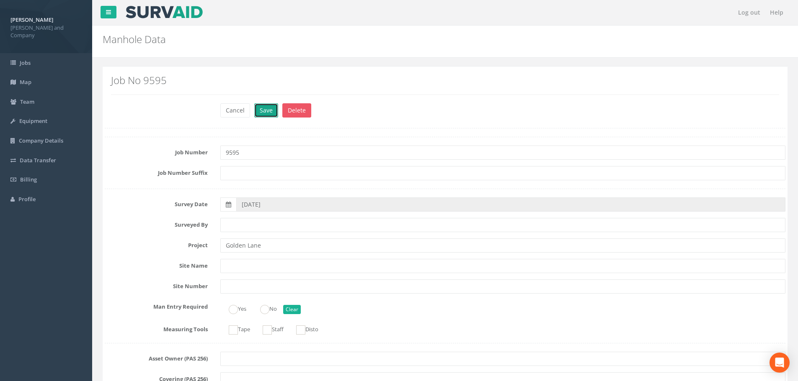
click at [263, 108] on button "Save" at bounding box center [266, 110] width 24 height 14
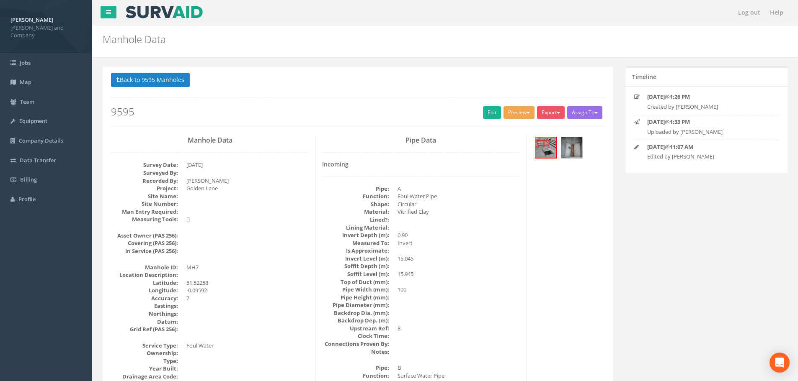
click at [512, 113] on button "Preview" at bounding box center [518, 112] width 31 height 13
click at [498, 131] on link "[PERSON_NAME] Drainage" at bounding box center [495, 130] width 80 height 13
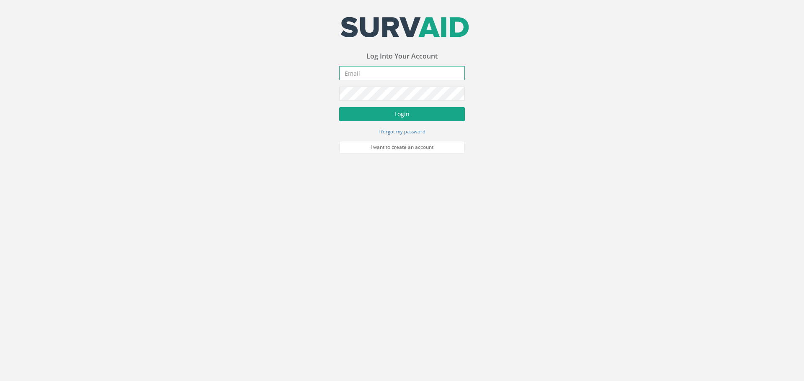
type input "[EMAIL_ADDRESS][DOMAIN_NAME]"
click at [386, 112] on button "Login" at bounding box center [402, 114] width 126 height 14
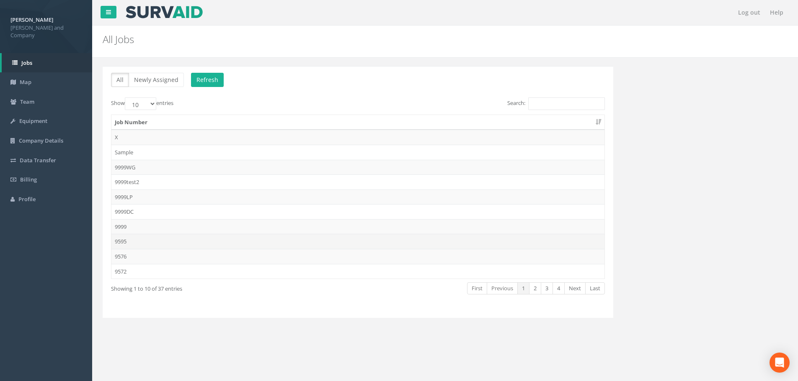
click at [129, 242] on td "9595" at bounding box center [357, 241] width 493 height 15
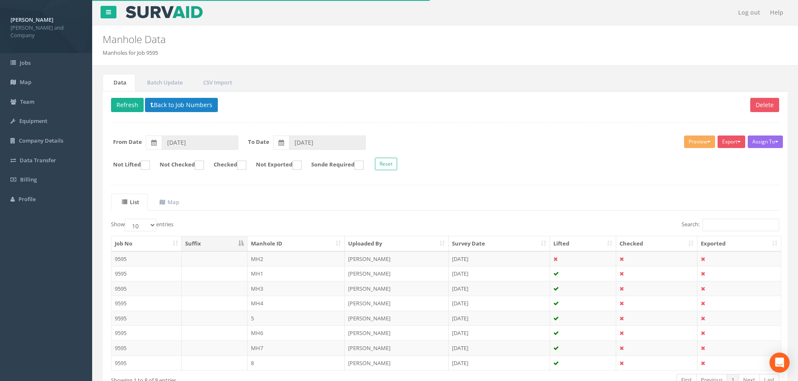
scroll to position [42, 0]
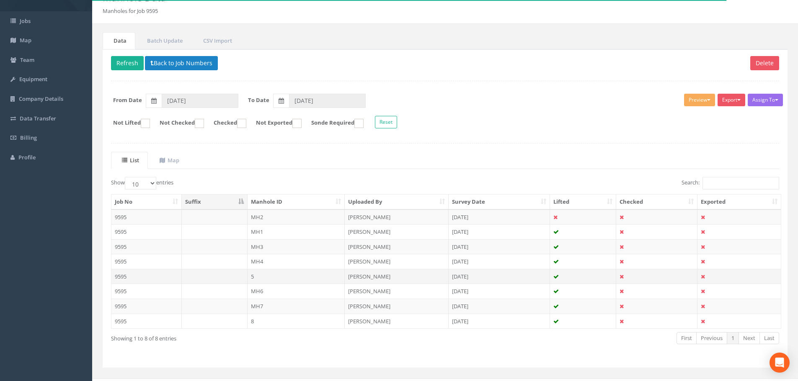
click at [261, 276] on td "5" at bounding box center [296, 276] width 98 height 15
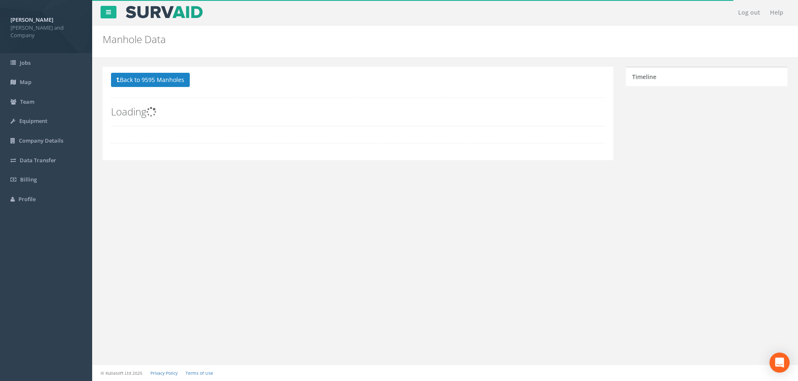
scroll to position [0, 0]
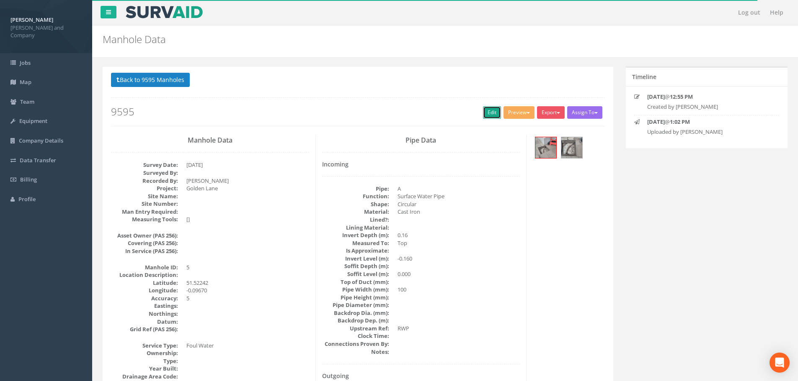
click at [495, 116] on link "Edit" at bounding box center [492, 112] width 18 height 13
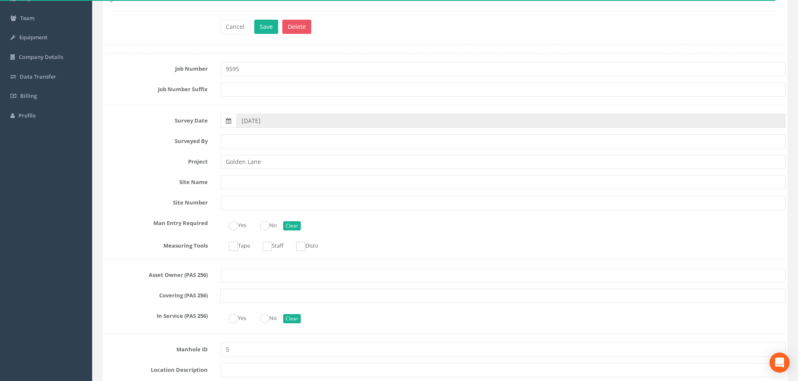
scroll to position [126, 0]
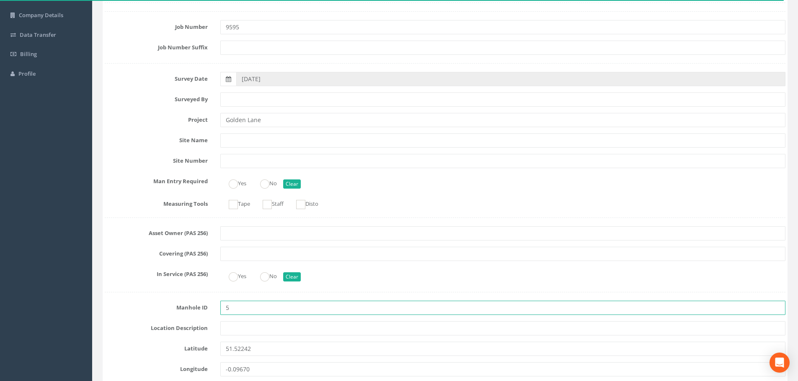
click at [225, 309] on input "5" at bounding box center [502, 308] width 565 height 14
type input "MH5"
click at [392, 276] on div "Yes No Clear" at bounding box center [502, 276] width 577 height 16
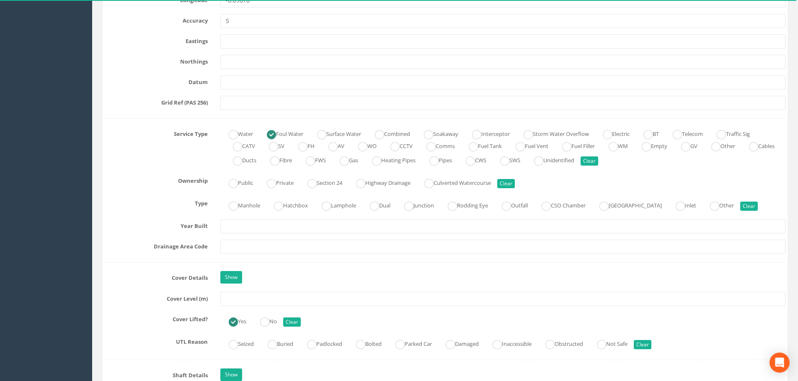
scroll to position [503, 0]
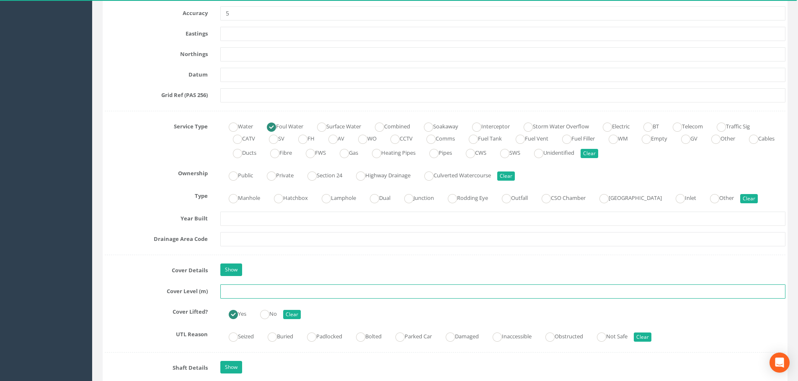
click at [238, 292] on input "text" at bounding box center [502, 292] width 565 height 14
type input "15.989"
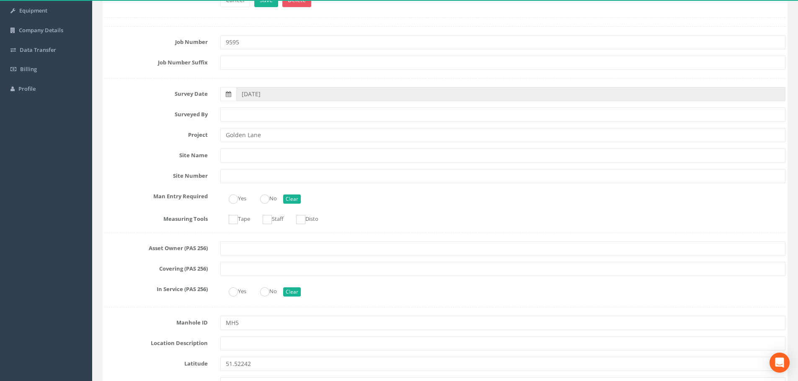
scroll to position [0, 0]
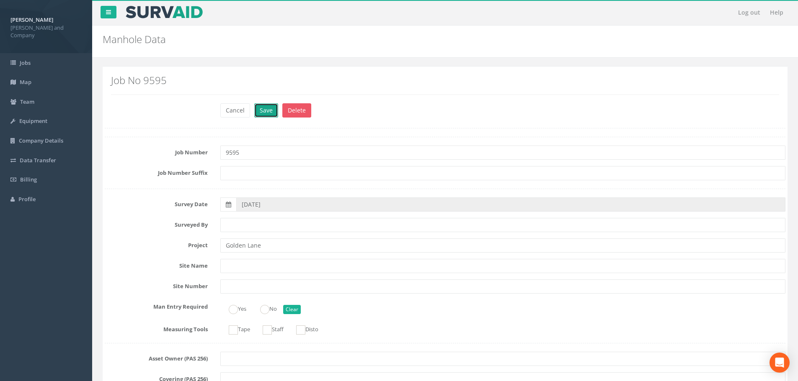
click at [266, 109] on button "Save" at bounding box center [266, 110] width 24 height 14
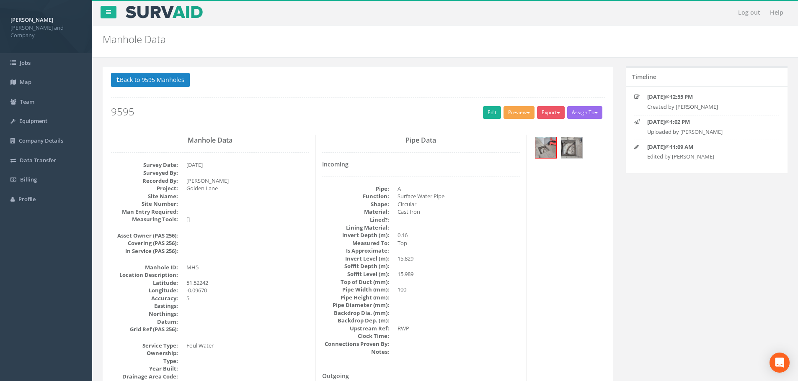
click at [515, 113] on button "Preview" at bounding box center [518, 112] width 31 height 13
click at [507, 132] on link "[PERSON_NAME] Drainage" at bounding box center [495, 130] width 80 height 13
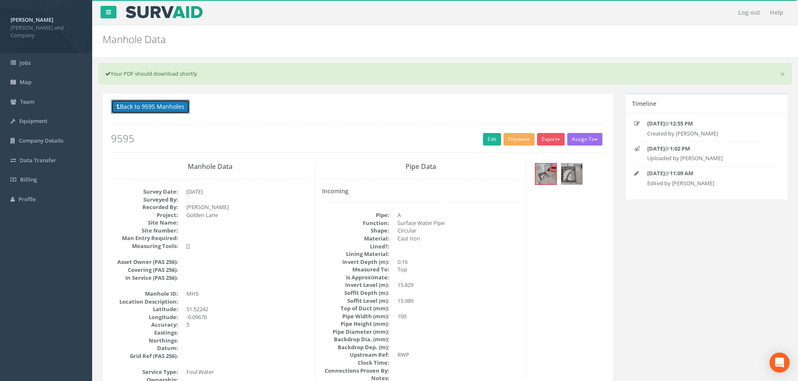
click at [153, 110] on button "Back to 9595 Manholes" at bounding box center [150, 107] width 79 height 14
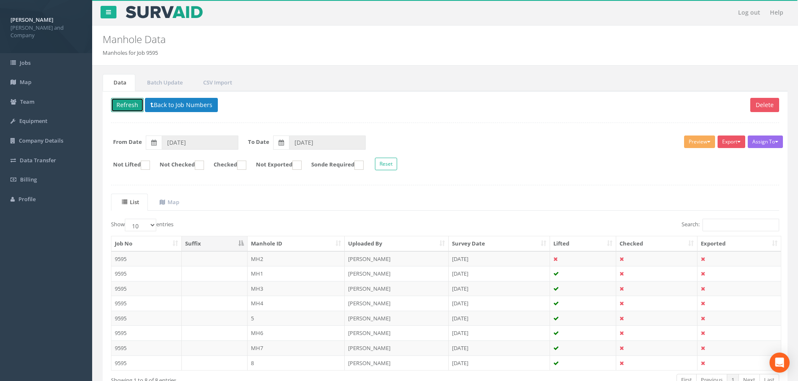
click at [134, 107] on button "Refresh" at bounding box center [127, 105] width 33 height 14
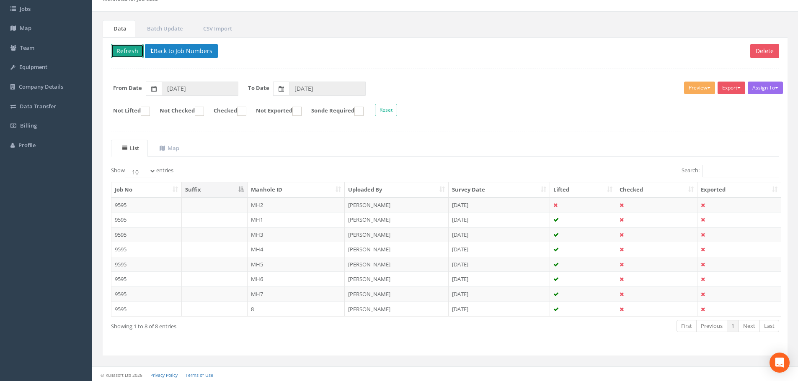
scroll to position [56, 0]
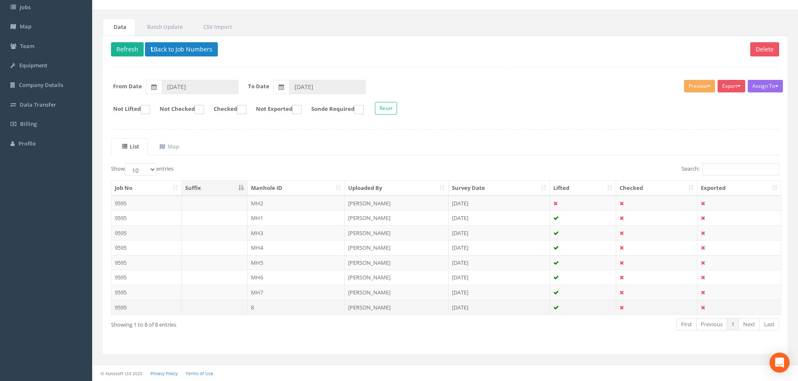
click at [254, 310] on td "8" at bounding box center [296, 307] width 98 height 15
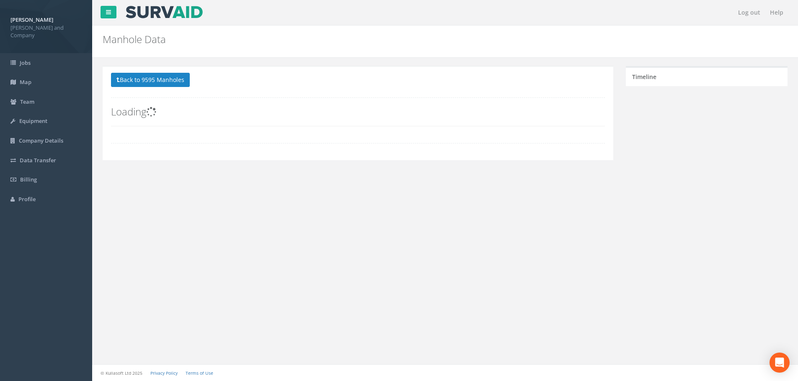
scroll to position [0, 0]
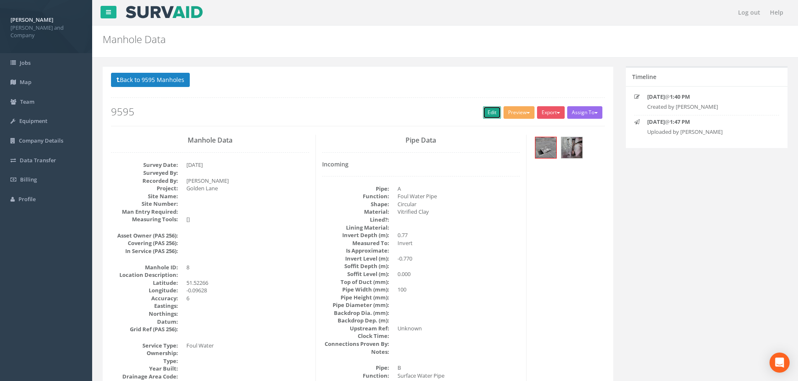
click at [487, 111] on link "Edit" at bounding box center [492, 112] width 18 height 13
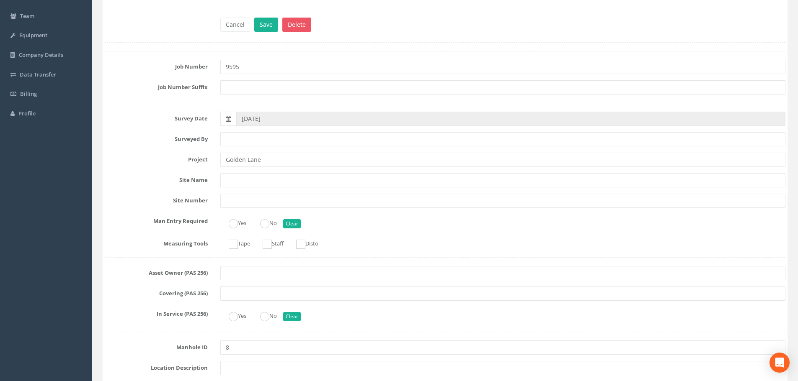
scroll to position [168, 0]
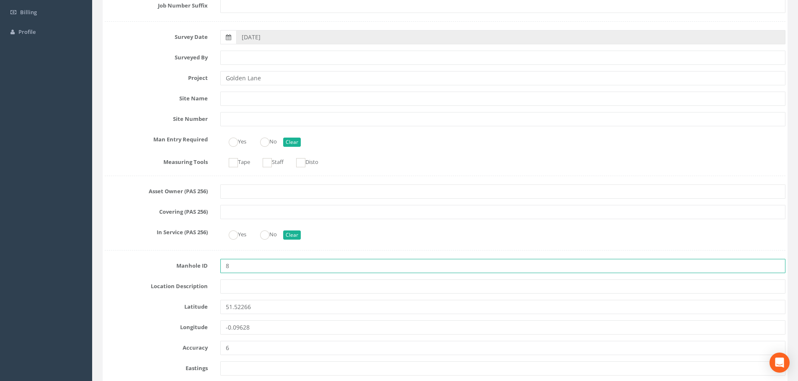
click at [224, 268] on input "8" at bounding box center [502, 266] width 565 height 14
type input "MH8"
click at [338, 238] on div "Yes No Clear" at bounding box center [502, 234] width 577 height 16
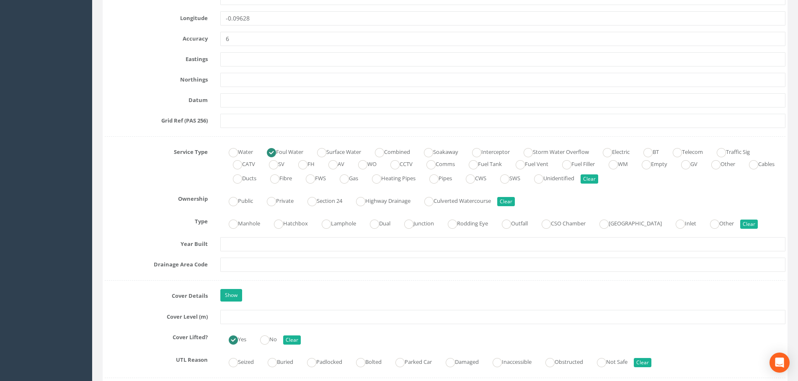
scroll to position [503, 0]
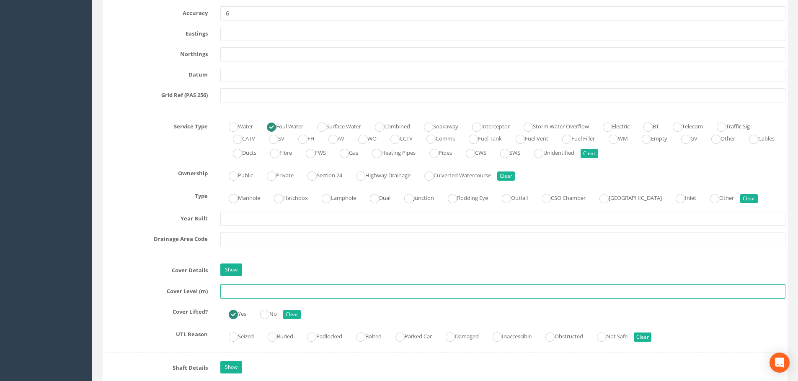
click at [232, 291] on input "text" at bounding box center [502, 292] width 565 height 14
type input "16.593"
click at [264, 267] on div "Show" at bounding box center [502, 271] width 577 height 15
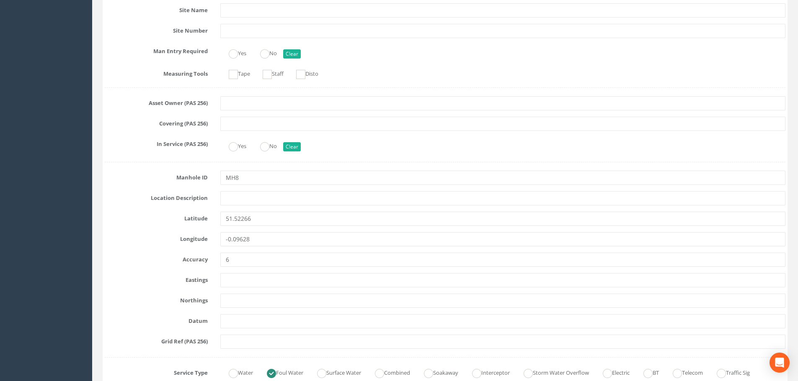
scroll to position [42, 0]
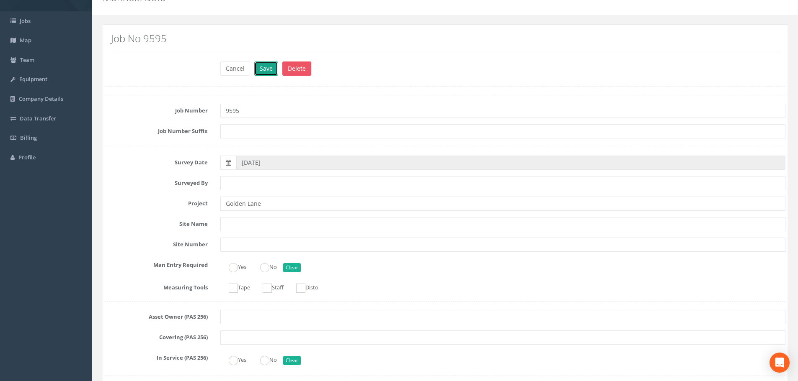
click at [265, 64] on button "Save" at bounding box center [266, 69] width 24 height 14
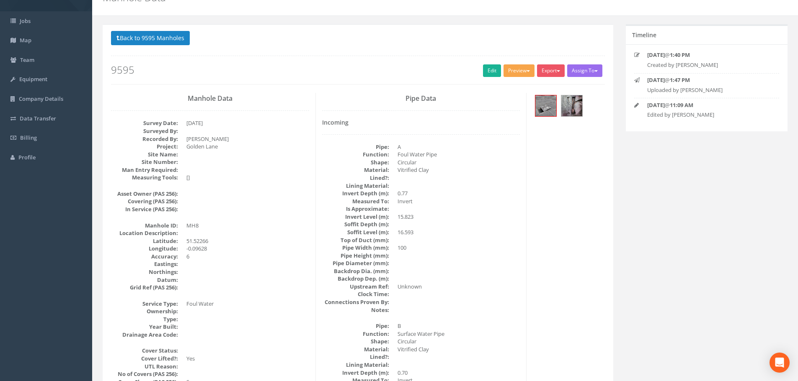
click at [519, 72] on button "Preview" at bounding box center [518, 70] width 31 height 13
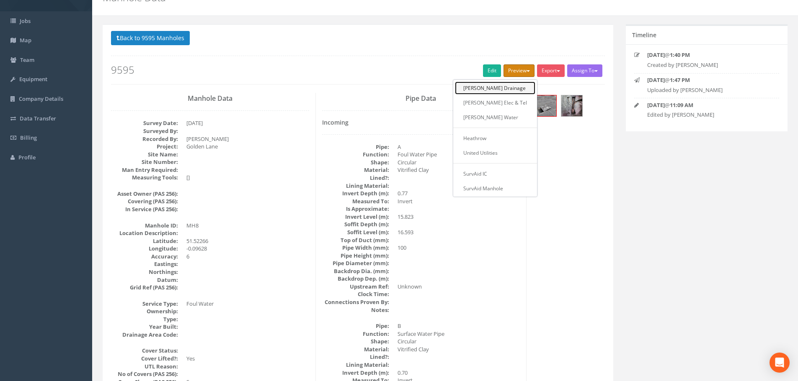
drag, startPoint x: 510, startPoint y: 89, endPoint x: 517, endPoint y: 98, distance: 12.0
click at [510, 89] on link "[PERSON_NAME] Drainage" at bounding box center [495, 88] width 80 height 13
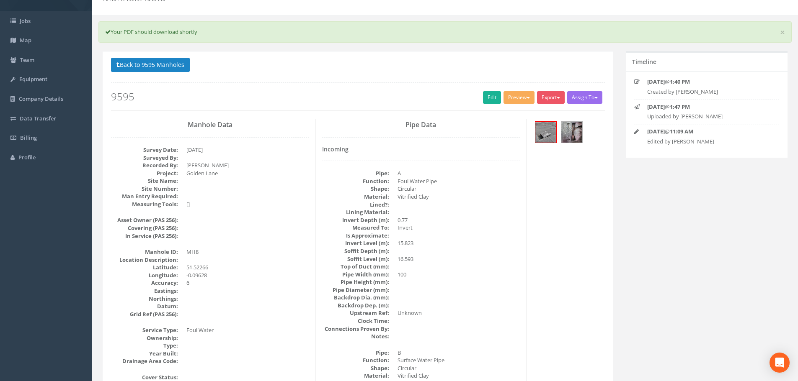
click at [142, 60] on button "Back to 9595 Manholes" at bounding box center [150, 65] width 79 height 14
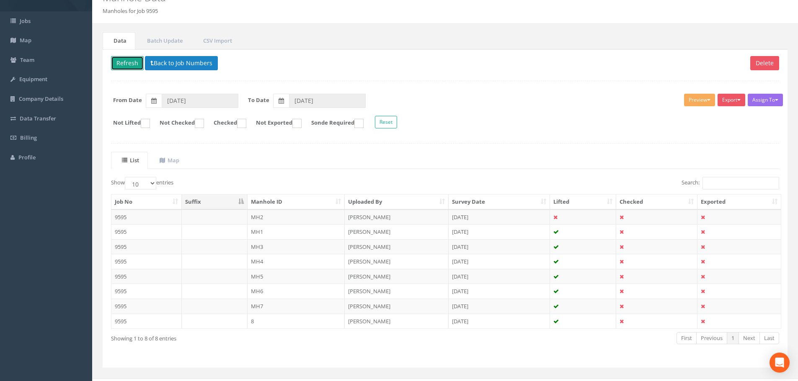
click at [137, 59] on button "Refresh" at bounding box center [127, 63] width 33 height 14
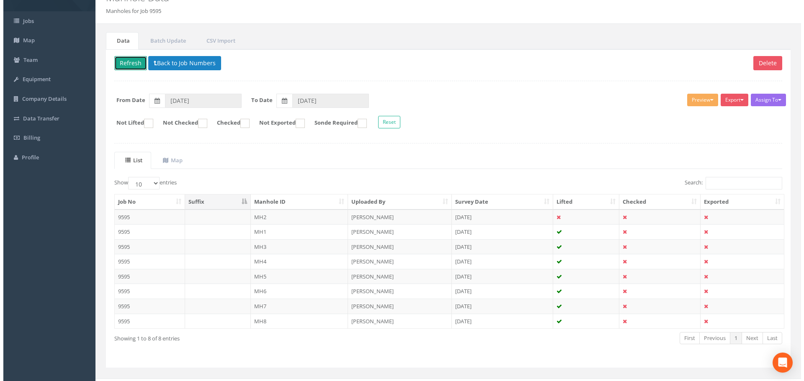
scroll to position [0, 0]
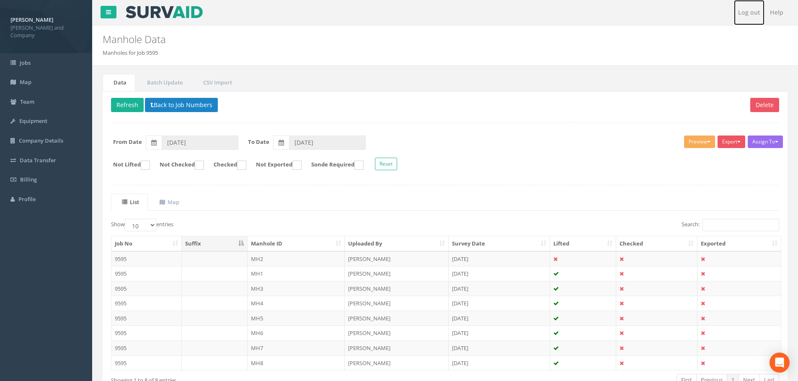
click at [750, 13] on link "Log out" at bounding box center [749, 12] width 31 height 25
